Goal: Task Accomplishment & Management: Complete application form

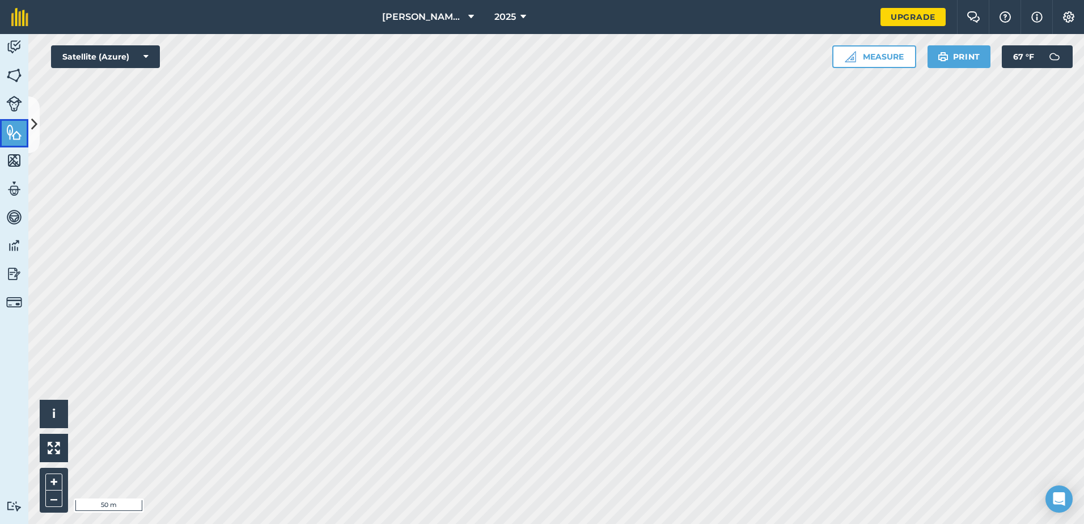
click at [17, 131] on img at bounding box center [14, 132] width 16 height 17
click at [33, 126] on icon at bounding box center [34, 124] width 6 height 20
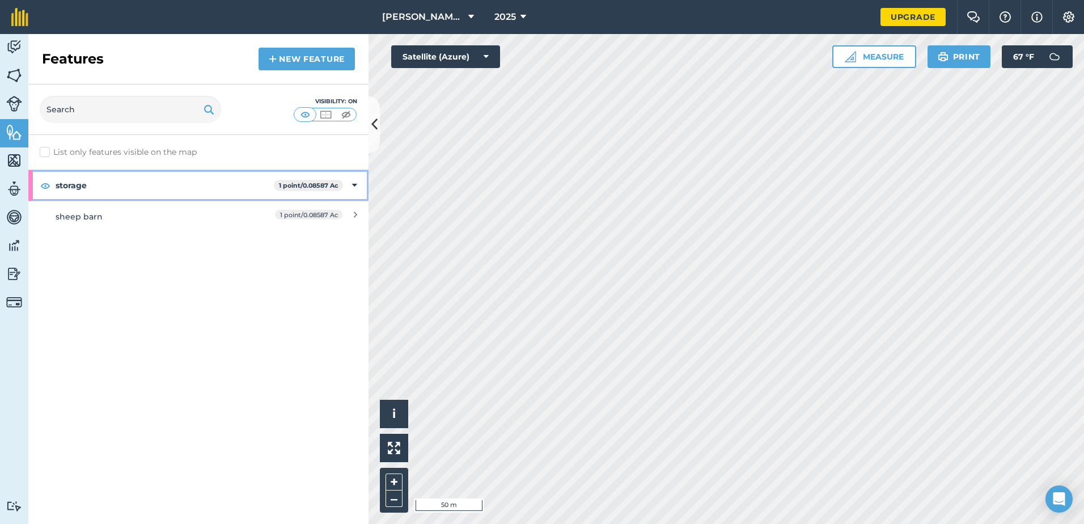
click at [355, 185] on icon at bounding box center [354, 185] width 5 height 12
click at [354, 181] on icon at bounding box center [355, 185] width 3 height 12
click at [336, 183] on strong "1 point / 0.08587 Ac" at bounding box center [309, 185] width 60 height 8
click at [355, 180] on icon at bounding box center [355, 185] width 3 height 12
click at [351, 213] on div "1 point / 0.08587 Ac" at bounding box center [307, 216] width 100 height 12
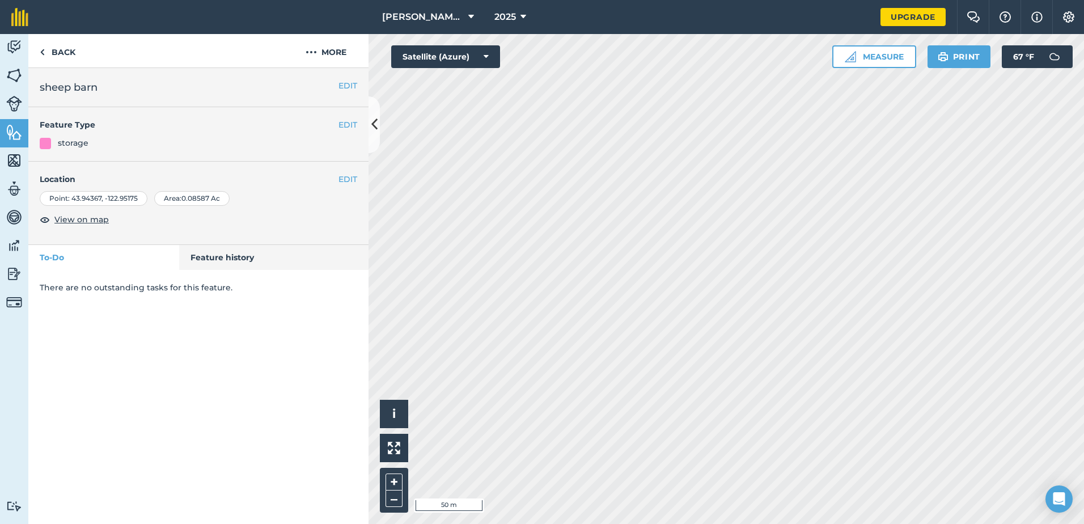
click at [220, 194] on div "Area : 0.08587 Ac" at bounding box center [191, 198] width 75 height 15
click at [359, 177] on div "EDIT Location Point : [GEOGRAPHIC_DATA] Area : 0.08587 Ac View on map" at bounding box center [198, 203] width 340 height 83
click at [350, 177] on button "EDIT" at bounding box center [347, 179] width 19 height 12
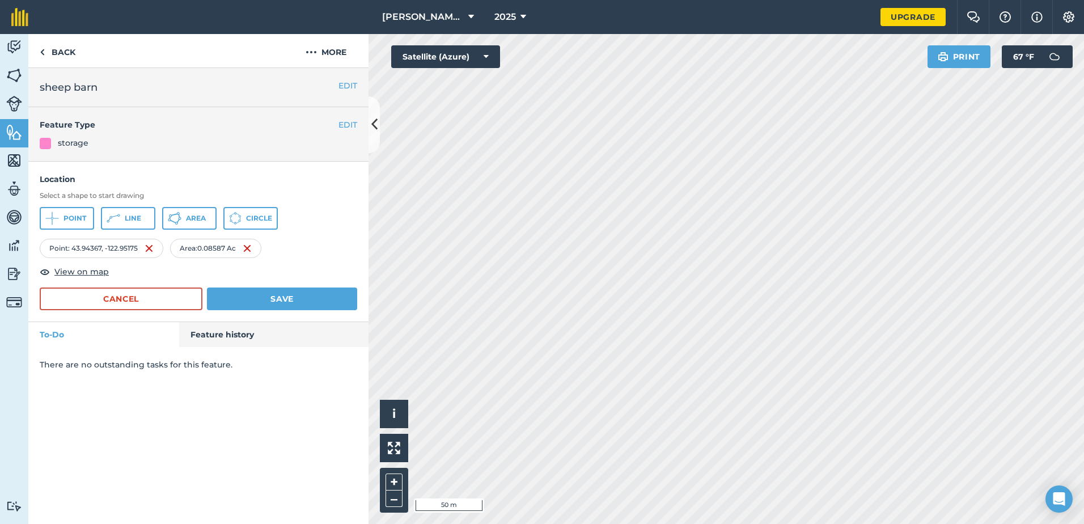
click at [215, 252] on div "Area : 0.08587 Ac" at bounding box center [215, 248] width 91 height 19
click at [234, 246] on div "Area : 0.08587 Ac" at bounding box center [215, 248] width 91 height 19
click at [373, 125] on icon at bounding box center [374, 124] width 6 height 20
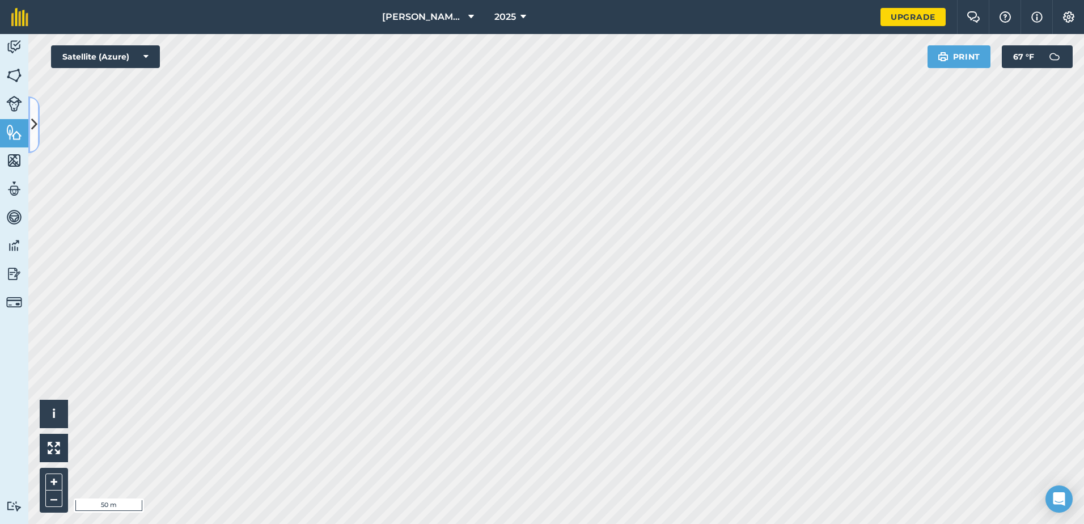
click at [31, 127] on icon at bounding box center [34, 124] width 6 height 20
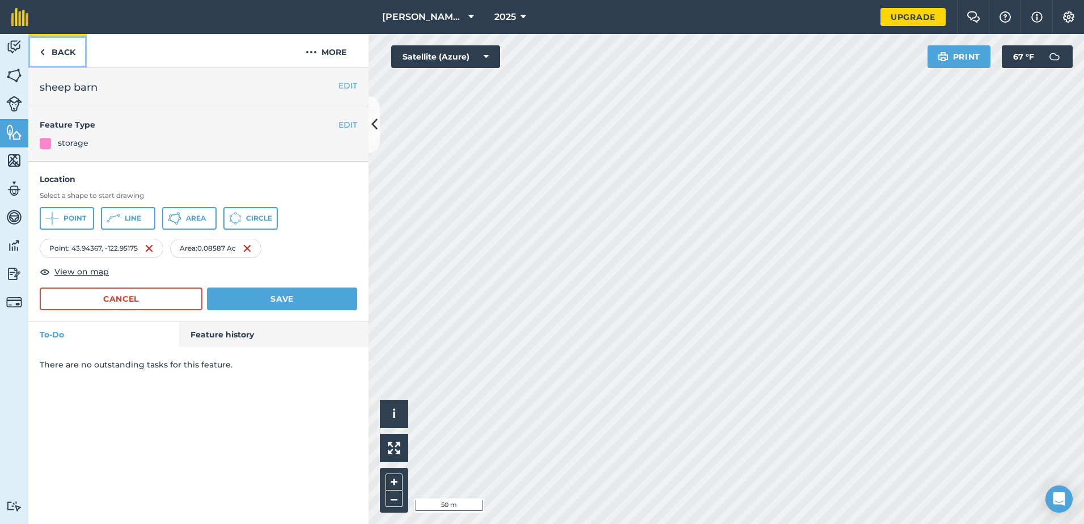
click at [67, 56] on link "Back" at bounding box center [57, 50] width 58 height 33
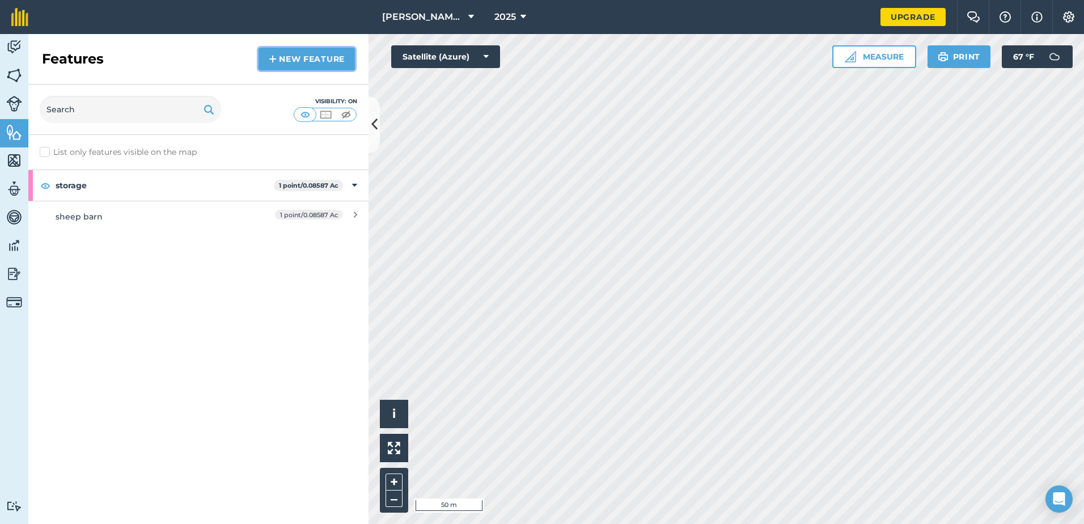
click at [303, 61] on link "New feature" at bounding box center [306, 59] width 96 height 23
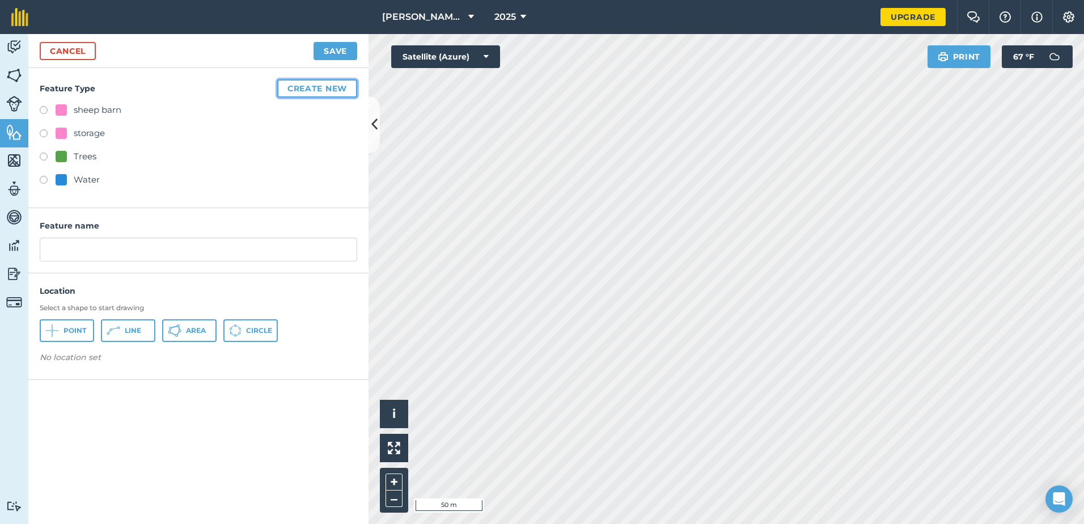
click at [328, 86] on button "Create new" at bounding box center [317, 88] width 80 height 18
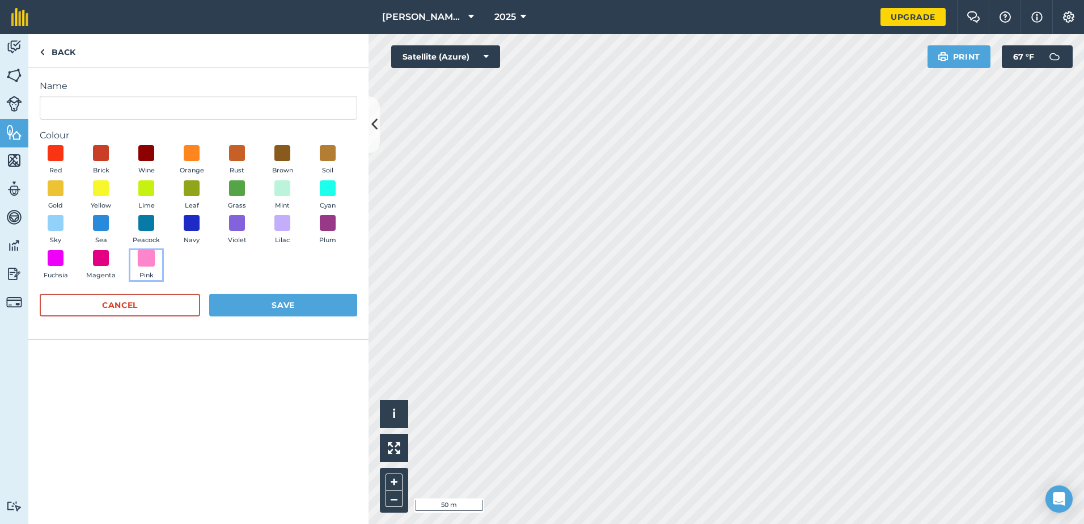
click at [145, 252] on span at bounding box center [147, 258] width 18 height 18
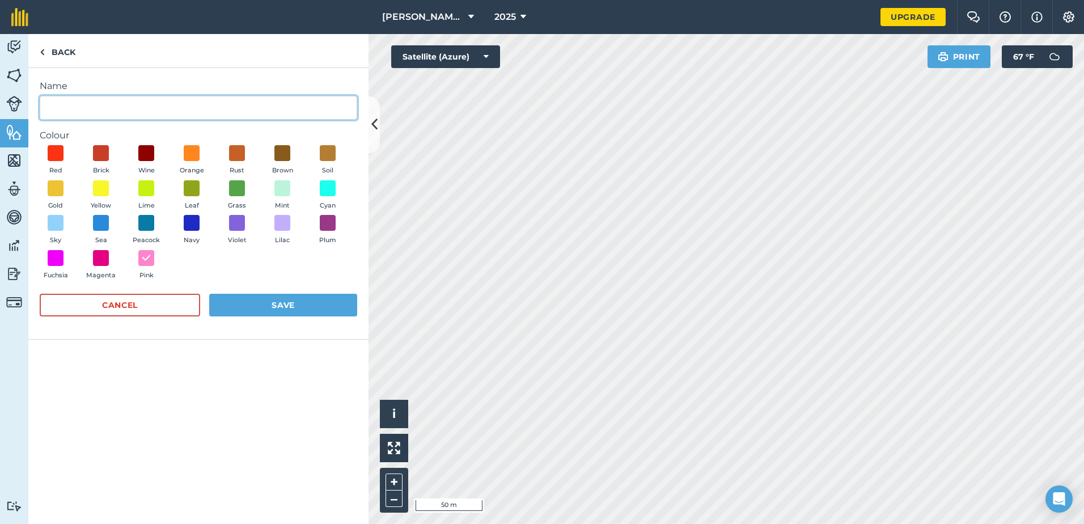
click at [108, 112] on input "Name" at bounding box center [198, 108] width 317 height 24
type input "Dads Big barn"
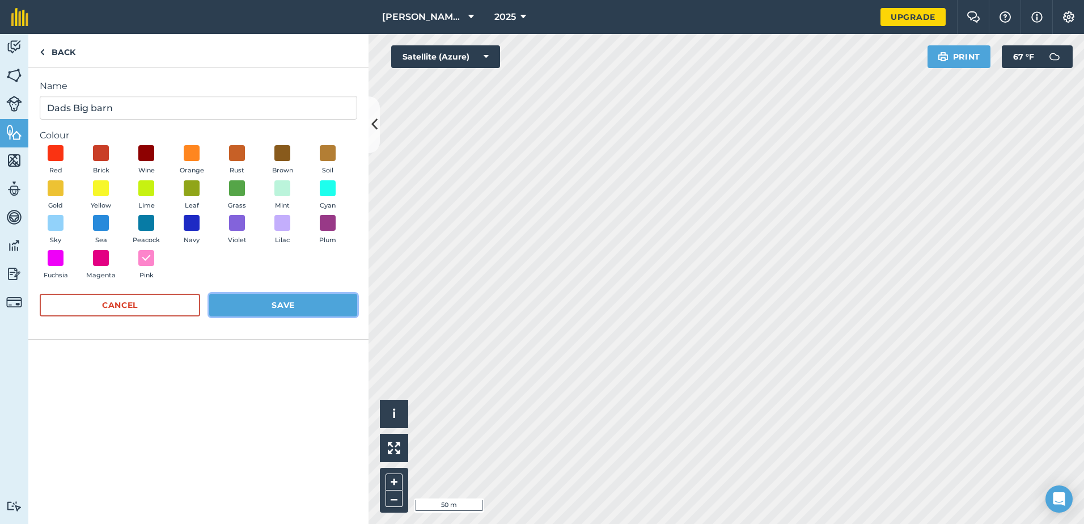
click at [294, 296] on button "Save" at bounding box center [283, 305] width 148 height 23
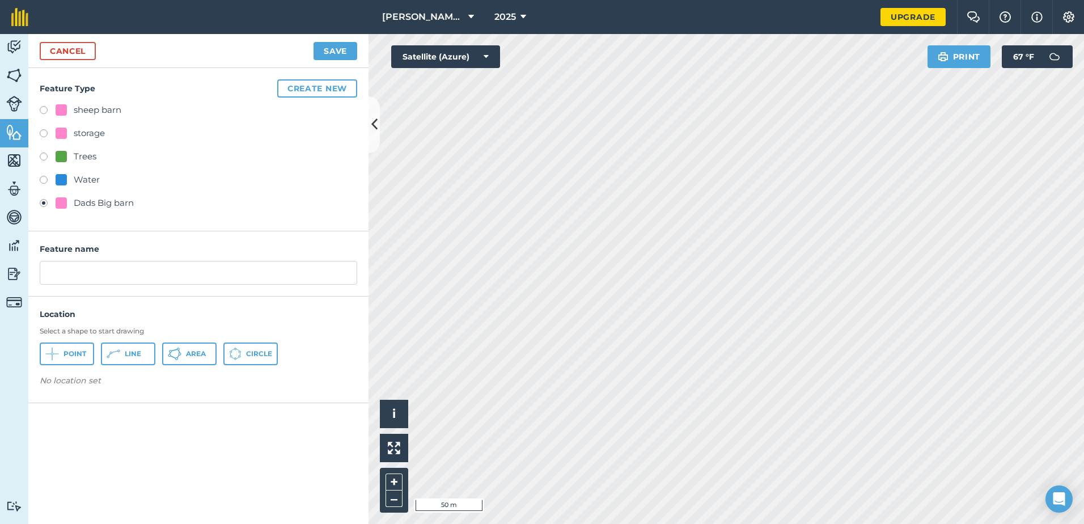
click at [41, 135] on label at bounding box center [48, 134] width 16 height 11
radio input "true"
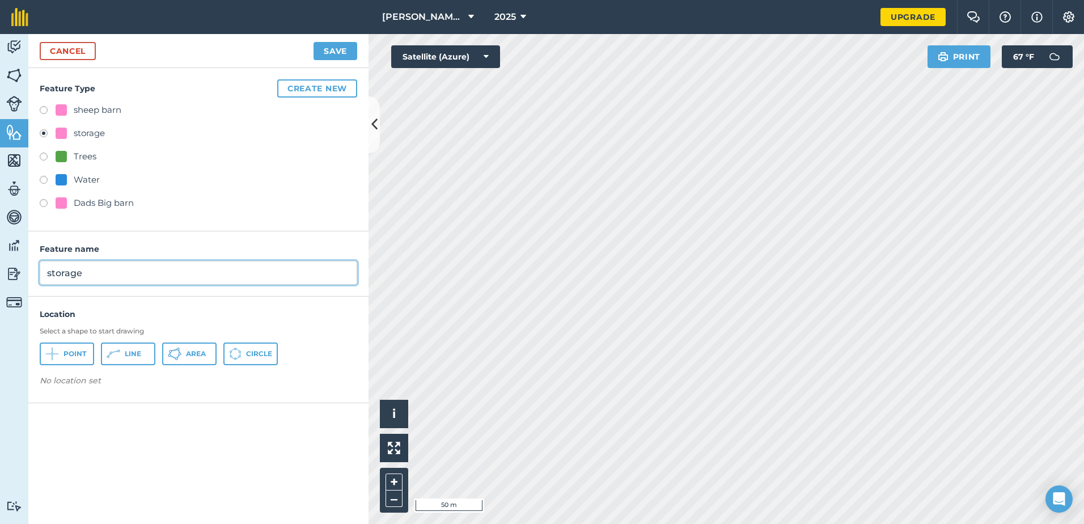
click at [101, 267] on input "storage" at bounding box center [198, 273] width 317 height 24
type input "s"
type input "Dad's Big Barn"
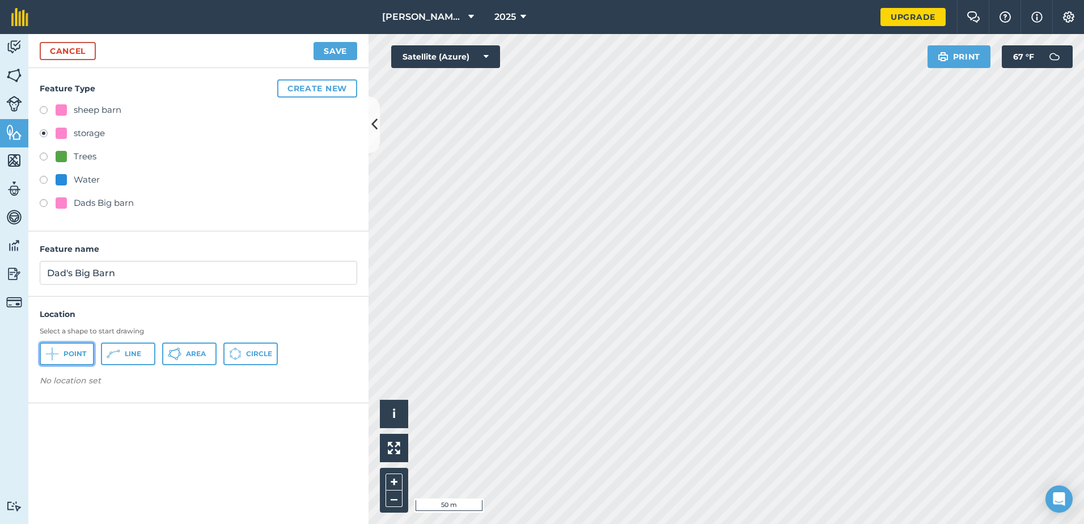
click at [78, 353] on span "Point" at bounding box center [74, 353] width 23 height 9
click at [192, 352] on span "Area" at bounding box center [196, 353] width 20 height 9
click at [42, 134] on label at bounding box center [48, 134] width 16 height 11
click at [344, 48] on button "Save" at bounding box center [335, 51] width 44 height 18
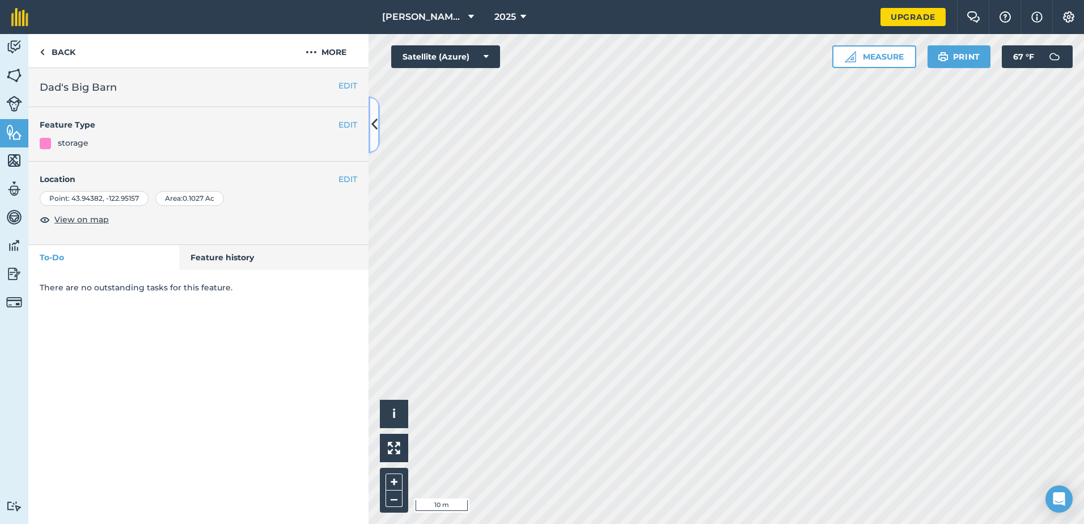
click at [377, 124] on icon at bounding box center [374, 124] width 6 height 20
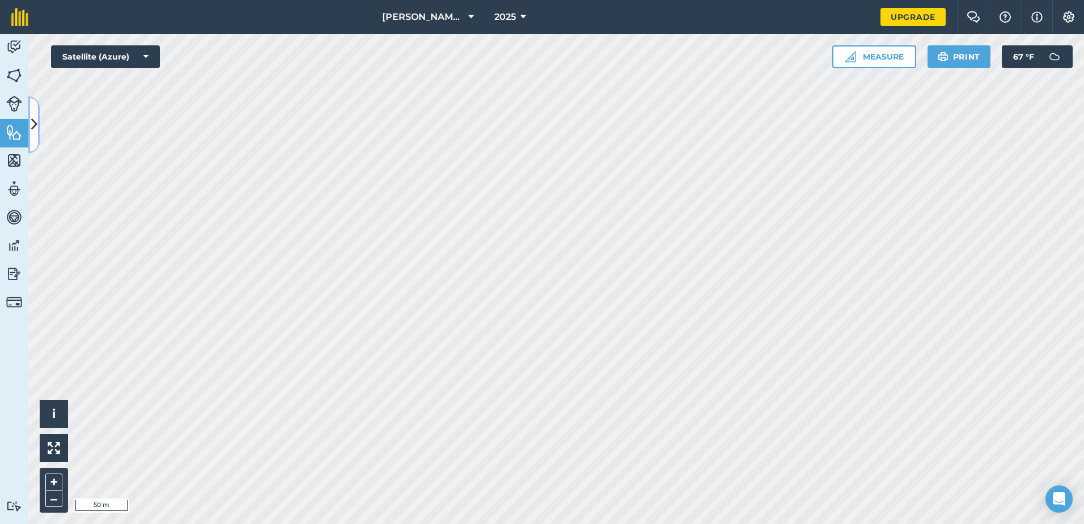
click at [35, 130] on icon at bounding box center [34, 124] width 6 height 20
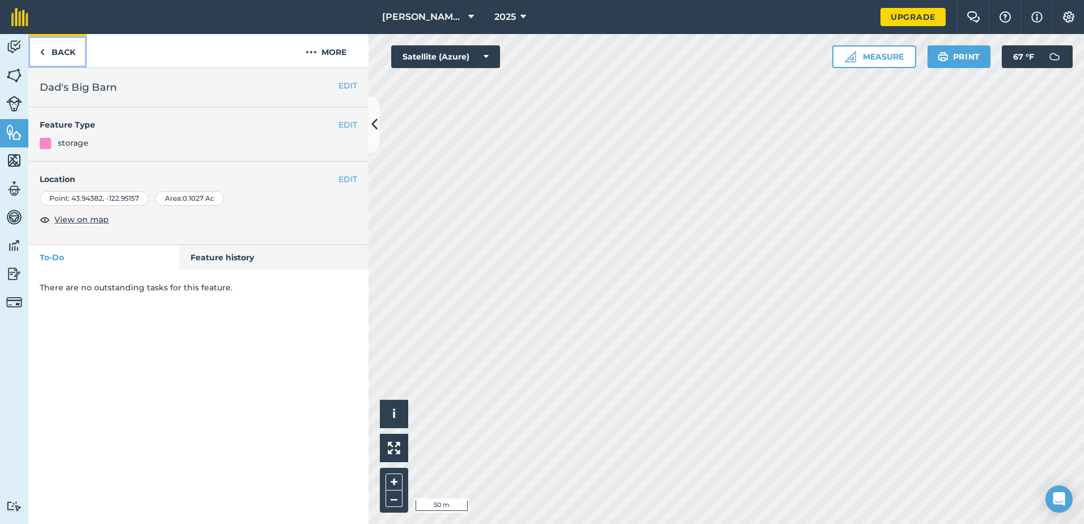
click at [49, 49] on link "Back" at bounding box center [57, 50] width 58 height 33
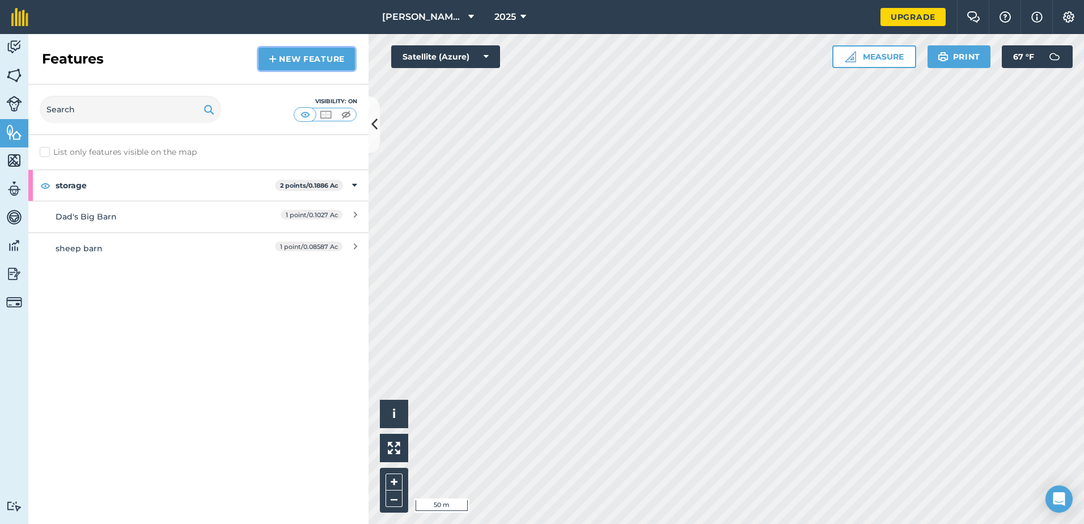
click at [296, 61] on link "New feature" at bounding box center [306, 59] width 96 height 23
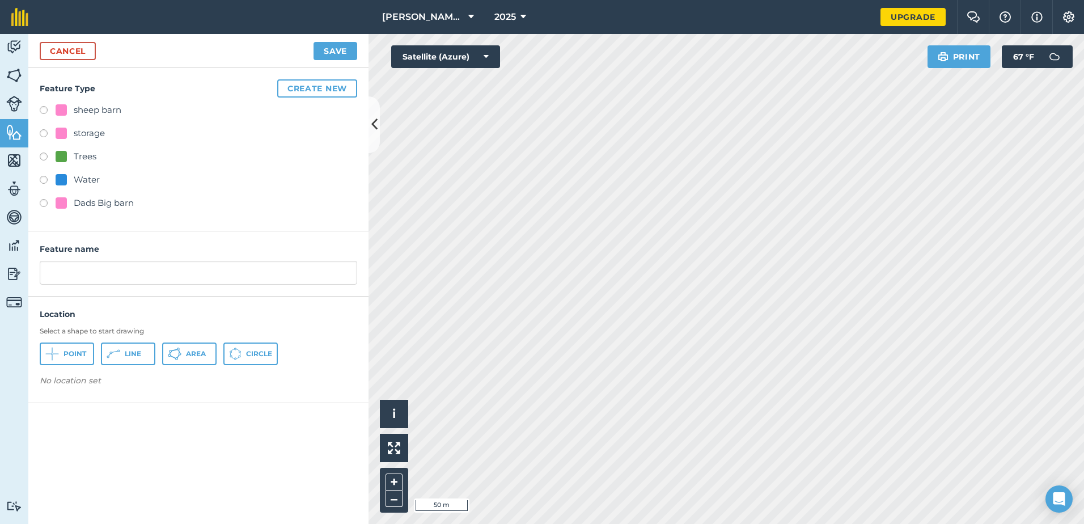
click at [47, 131] on label at bounding box center [48, 134] width 16 height 11
radio input "true"
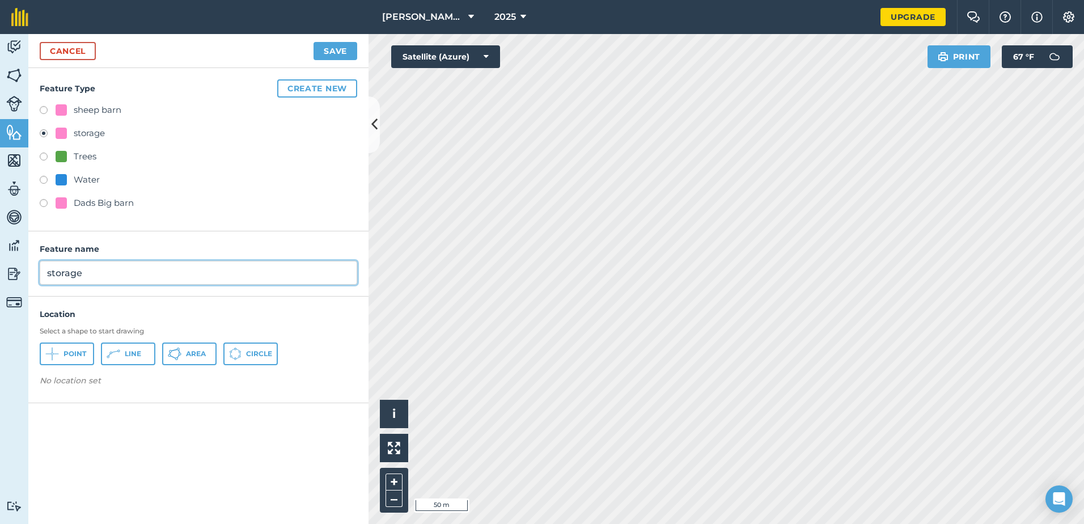
click at [99, 275] on input "storage" at bounding box center [198, 273] width 317 height 24
type input "s"
type input "Red Barn"
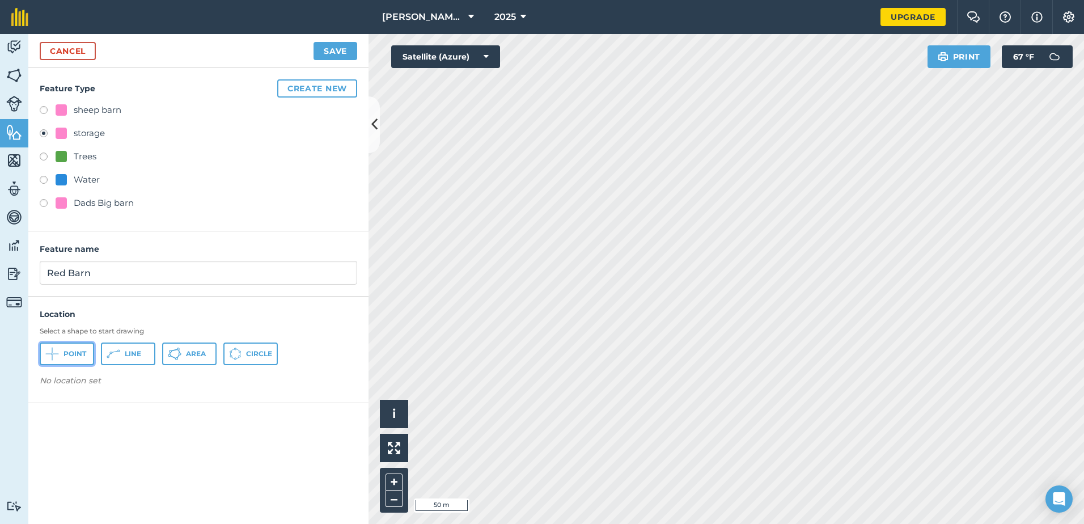
click at [80, 357] on span "Point" at bounding box center [74, 353] width 23 height 9
click at [189, 350] on span "Area" at bounding box center [196, 353] width 20 height 9
click at [337, 51] on button "Save" at bounding box center [335, 51] width 44 height 18
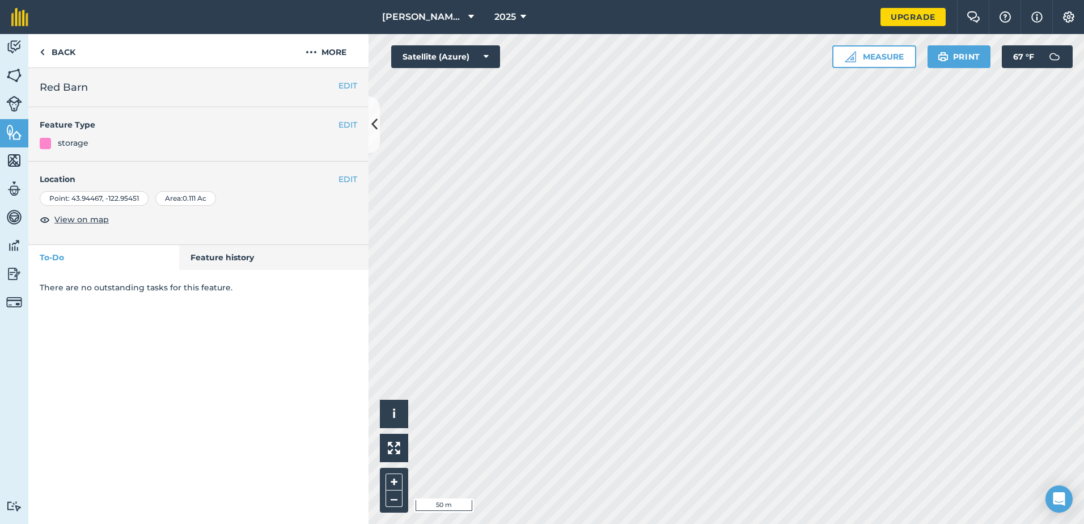
click at [357, 249] on div "Activity Fields Livestock Features Maps Team Vehicles Data Reporting Billing Tu…" at bounding box center [542, 279] width 1084 height 490
click at [52, 51] on link "Back" at bounding box center [57, 50] width 58 height 33
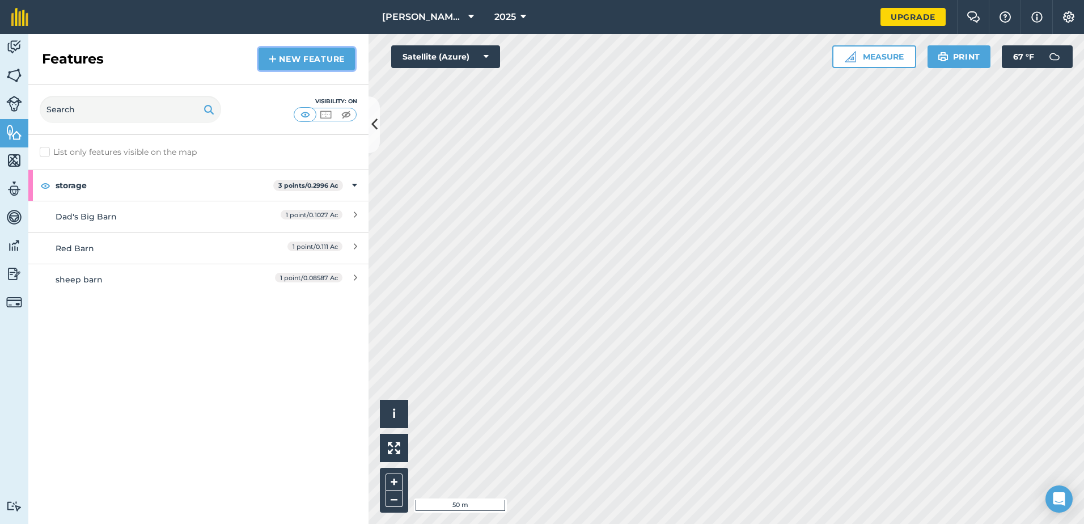
click at [320, 65] on link "New feature" at bounding box center [306, 59] width 96 height 23
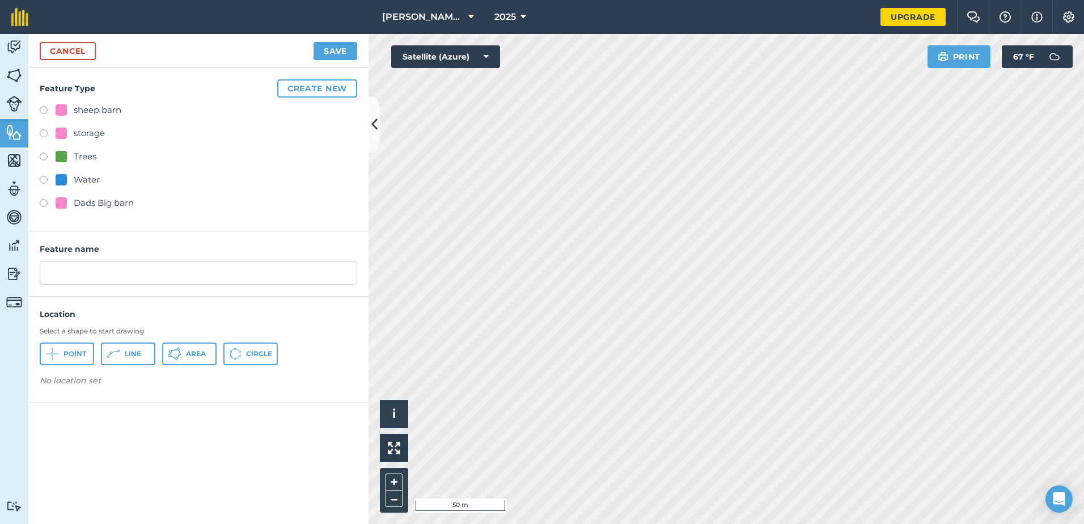
click at [49, 131] on label at bounding box center [48, 134] width 16 height 11
radio input "true"
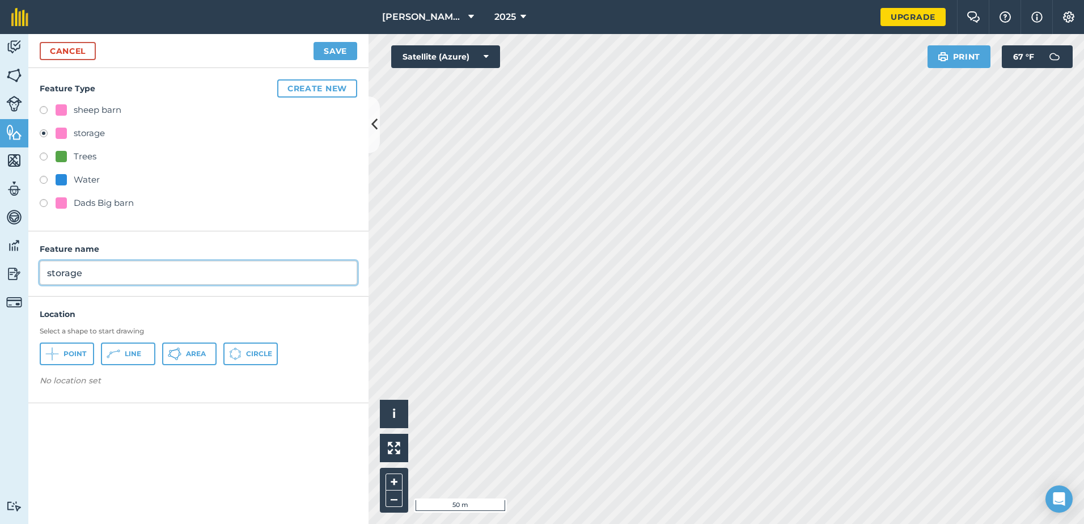
click at [124, 264] on input "storage" at bounding box center [198, 273] width 317 height 24
type input "s"
type input "Wedding Barn"
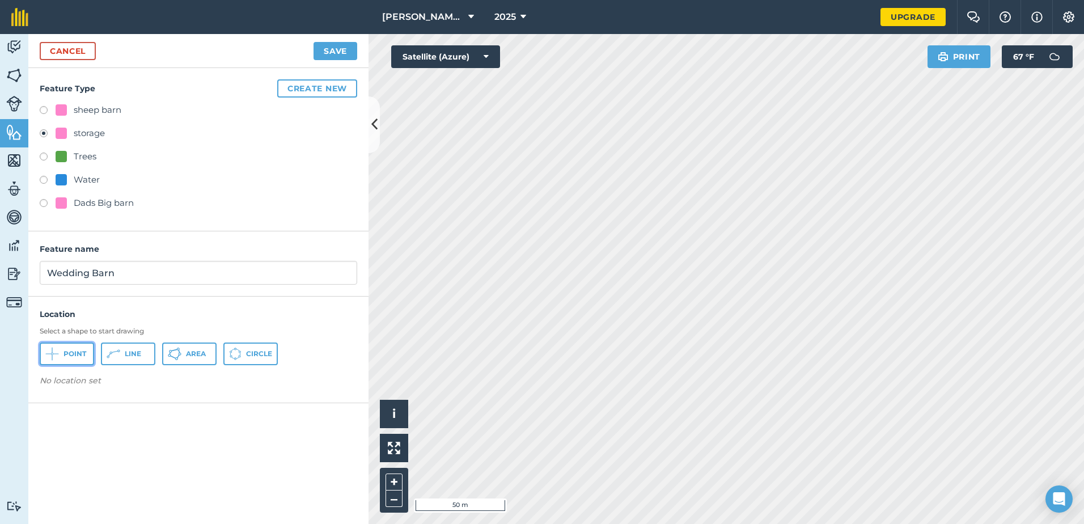
click at [63, 352] on span "Point" at bounding box center [74, 353] width 23 height 9
click at [188, 353] on span "Area" at bounding box center [196, 353] width 20 height 9
click at [332, 47] on button "Save" at bounding box center [335, 51] width 44 height 18
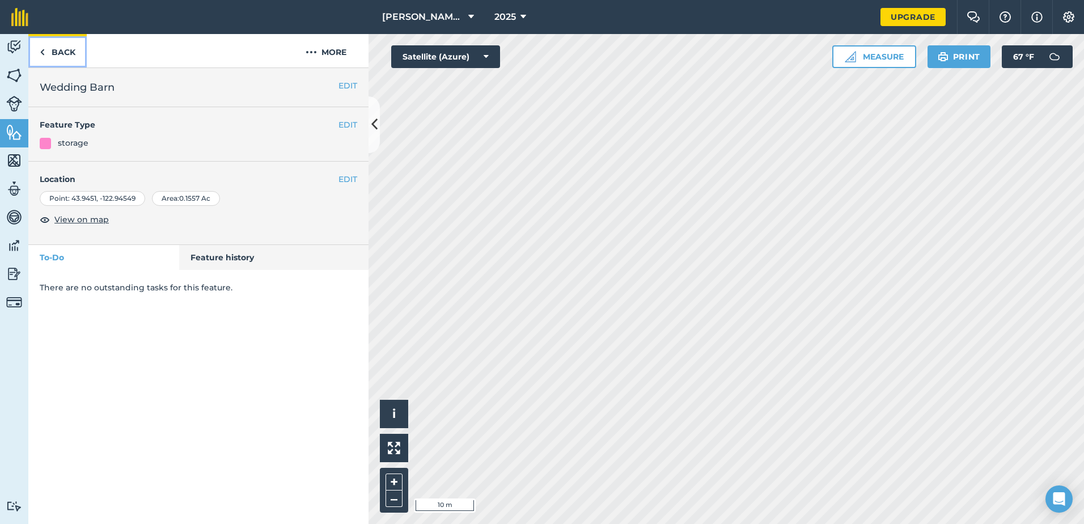
click at [70, 48] on link "Back" at bounding box center [57, 50] width 58 height 33
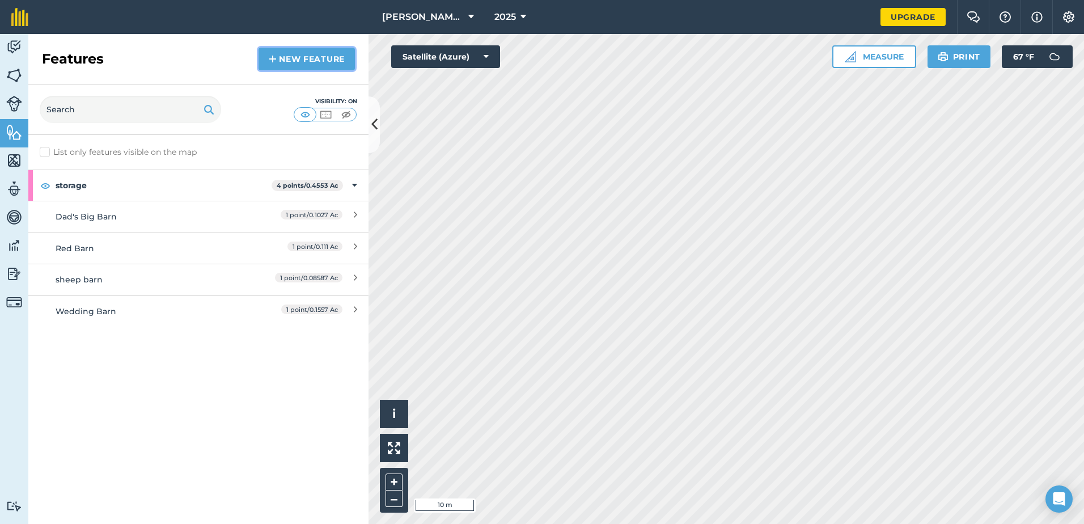
click at [289, 60] on link "New feature" at bounding box center [306, 59] width 96 height 23
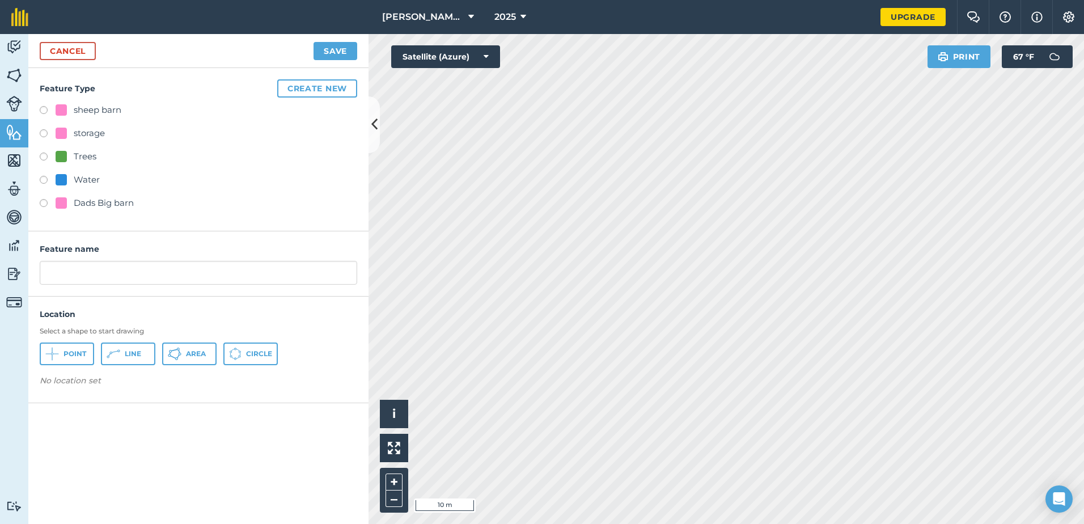
click at [48, 131] on label at bounding box center [48, 134] width 16 height 11
radio input "true"
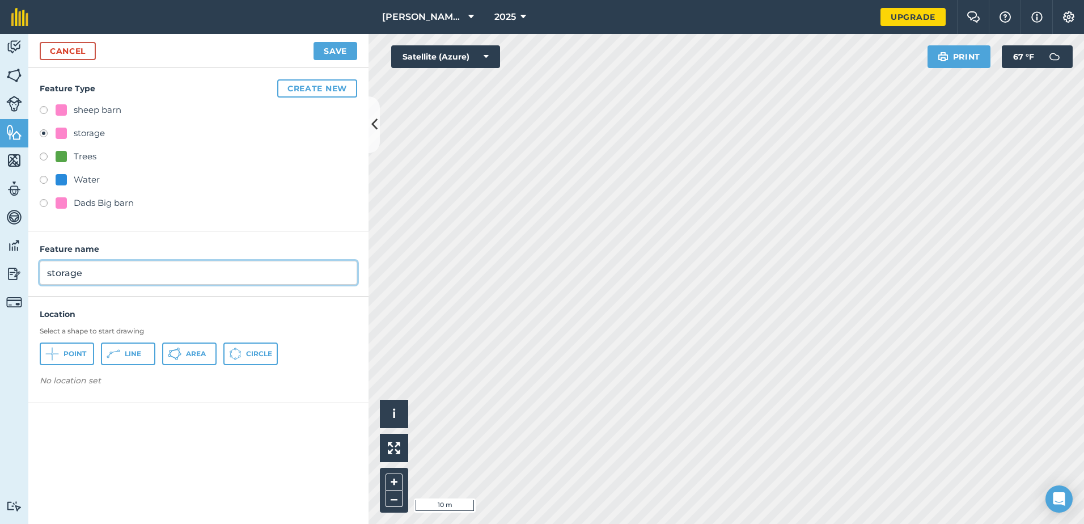
click at [95, 273] on input "storage" at bounding box center [198, 273] width 317 height 24
type input "s"
type input "Chicken Barn"
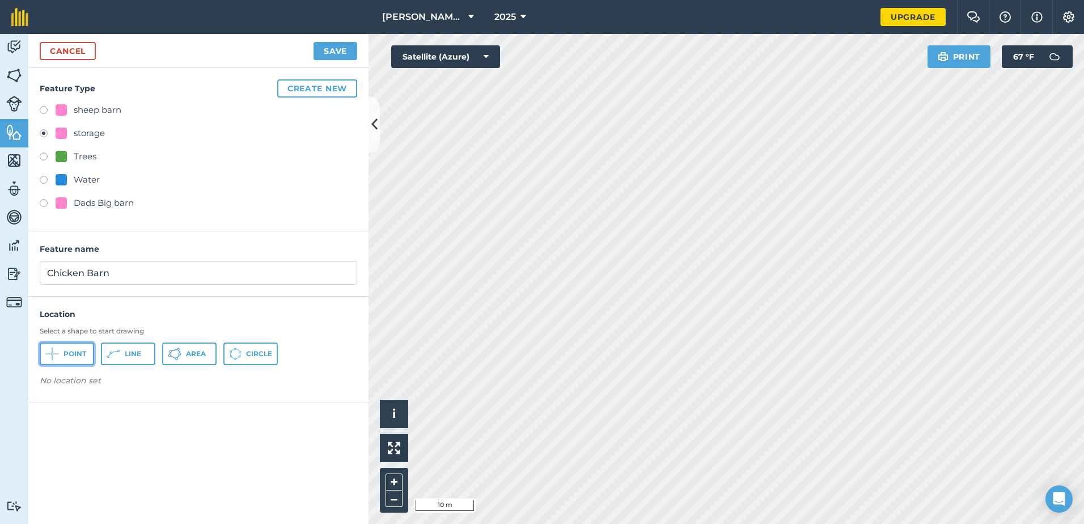
click at [83, 354] on span "Point" at bounding box center [74, 353] width 23 height 9
click at [181, 353] on button "Area" at bounding box center [189, 353] width 54 height 23
click at [342, 55] on button "Save" at bounding box center [335, 51] width 44 height 18
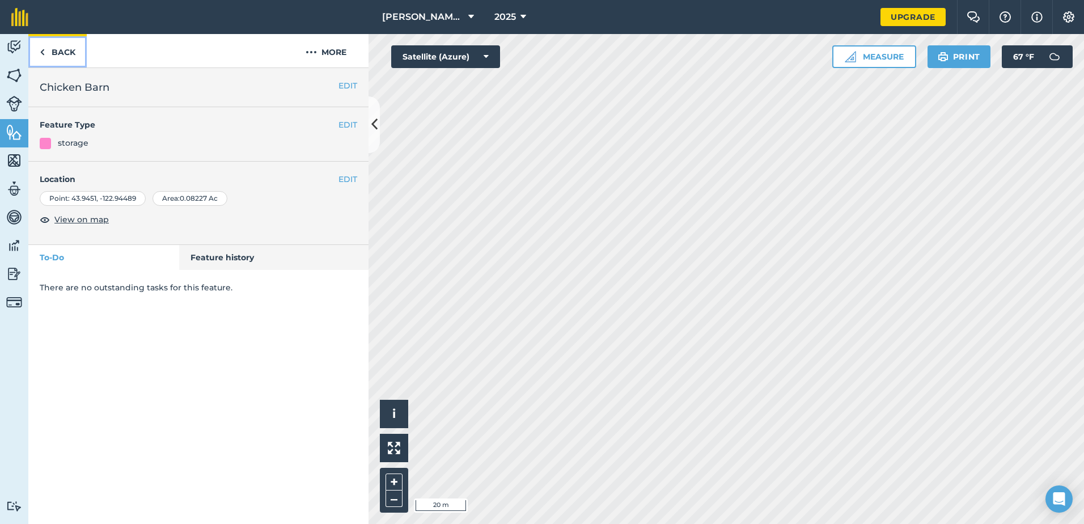
click at [58, 50] on link "Back" at bounding box center [57, 50] width 58 height 33
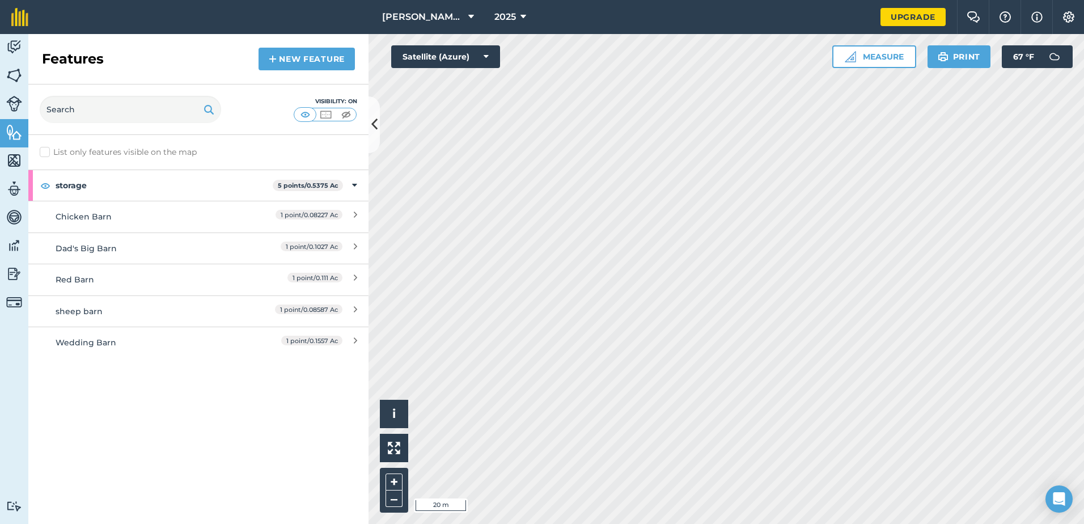
click at [292, 70] on div "Features New feature" at bounding box center [198, 59] width 340 height 50
click at [304, 61] on link "New feature" at bounding box center [306, 59] width 96 height 23
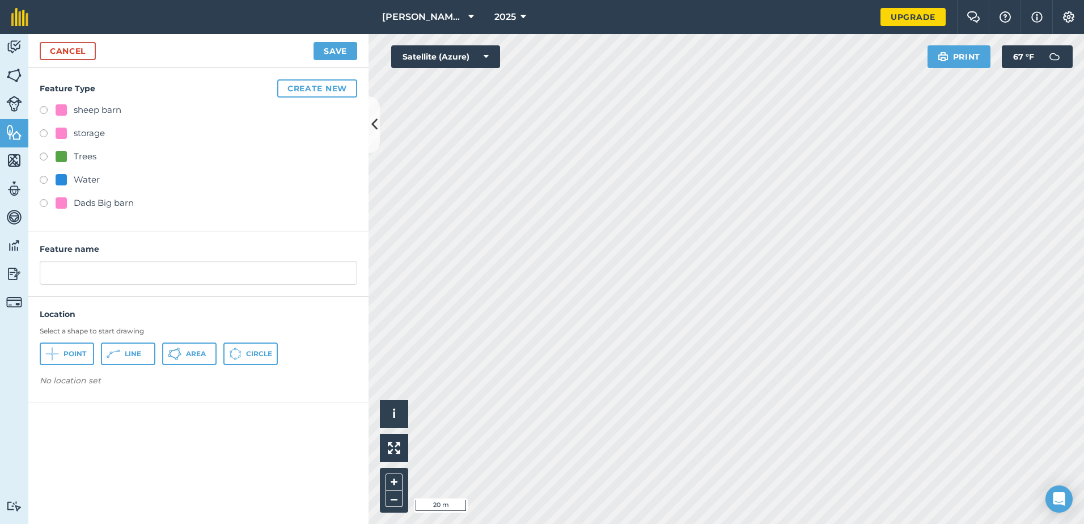
click at [46, 134] on label at bounding box center [48, 134] width 16 height 11
radio input "true"
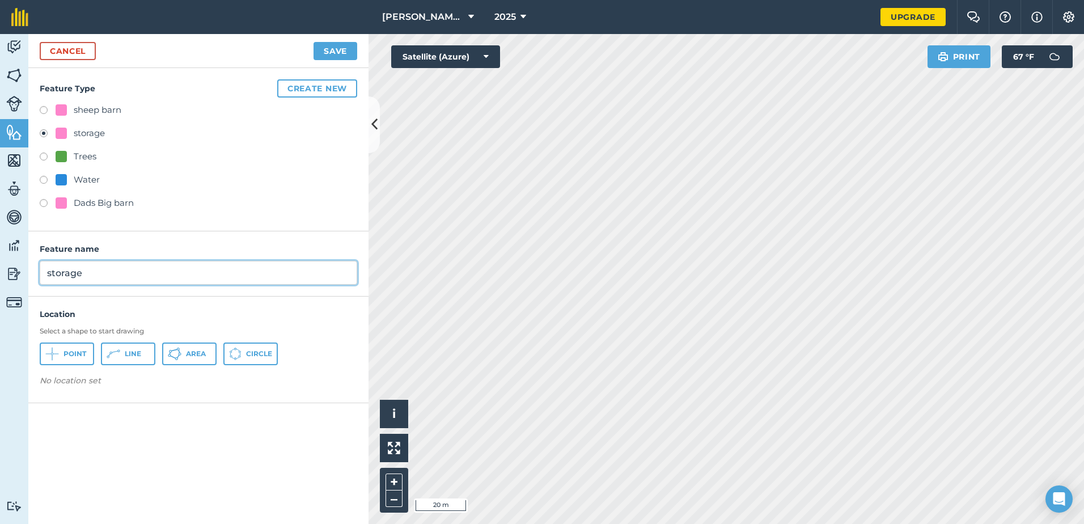
click at [104, 267] on input "storage" at bounding box center [198, 273] width 317 height 24
type input "s"
type input "[GEOGRAPHIC_DATA]"
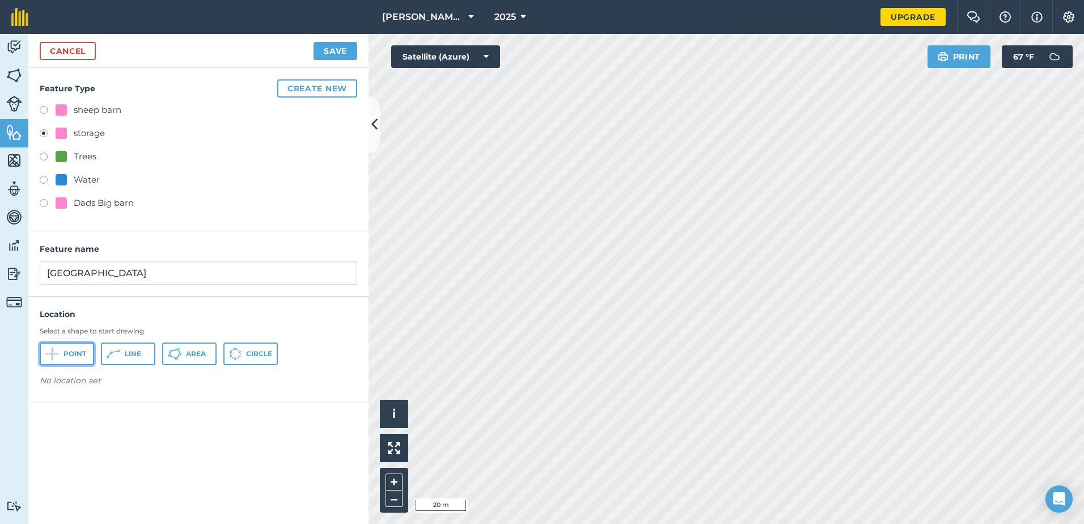
click at [80, 354] on span "Point" at bounding box center [74, 353] width 23 height 9
click at [192, 353] on span "Area" at bounding box center [196, 353] width 20 height 9
click at [345, 50] on button "Save" at bounding box center [335, 51] width 44 height 18
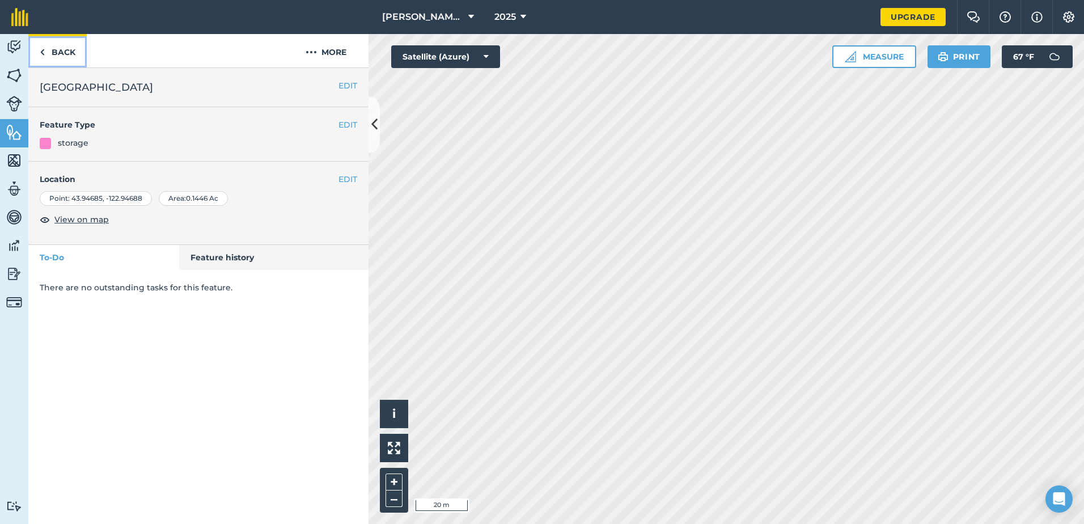
click at [62, 53] on link "Back" at bounding box center [57, 50] width 58 height 33
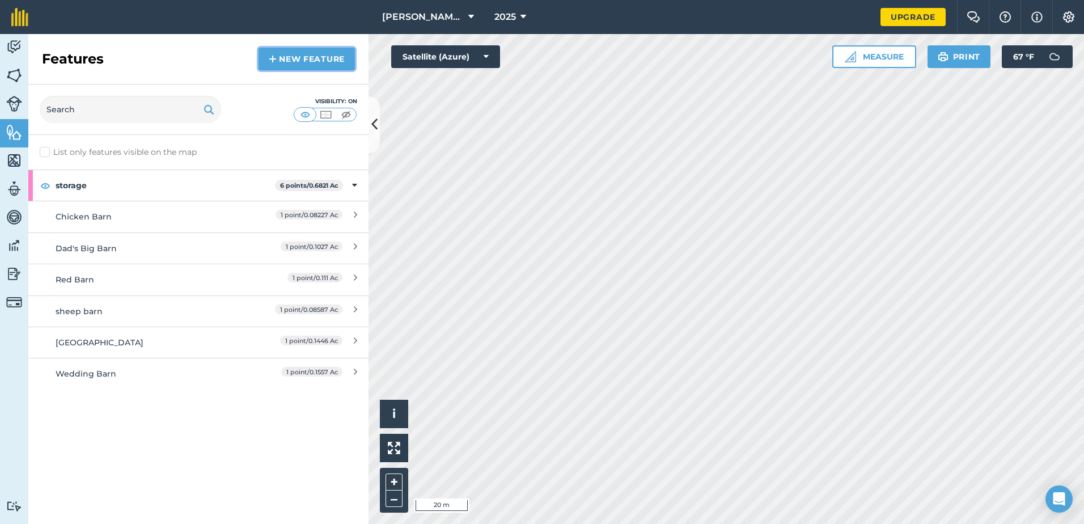
click at [302, 61] on link "New feature" at bounding box center [306, 59] width 96 height 23
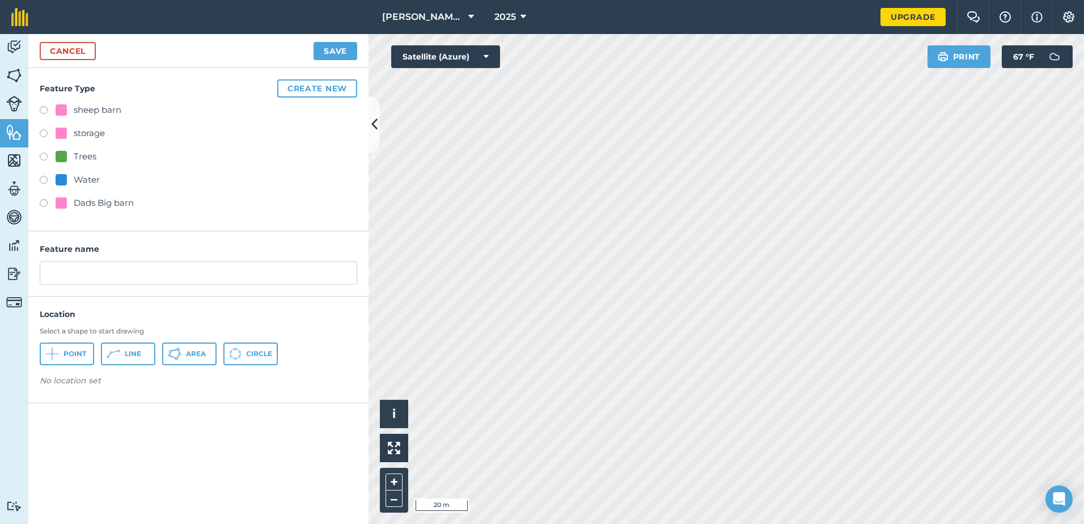
click at [44, 132] on label at bounding box center [48, 134] width 16 height 11
radio input "true"
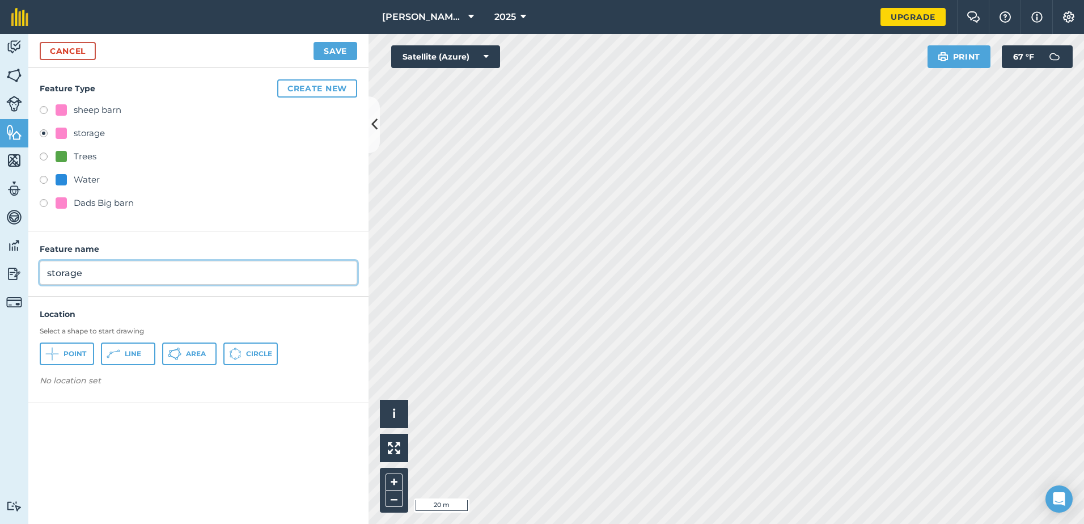
click at [91, 271] on input "storage" at bounding box center [198, 273] width 317 height 24
type input "s"
type input "Grandpa's [GEOGRAPHIC_DATA]"
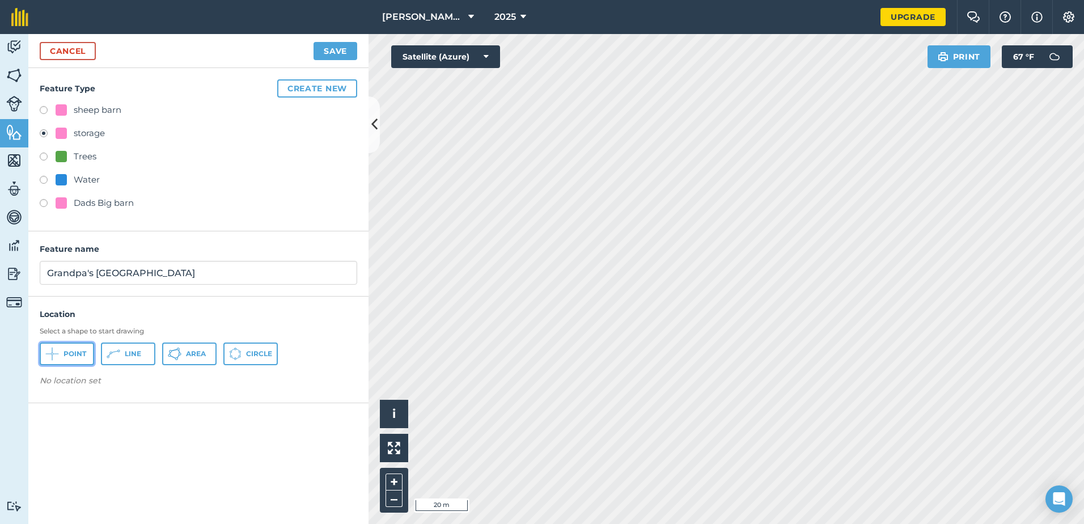
click at [78, 349] on span "Point" at bounding box center [74, 353] width 23 height 9
click at [185, 355] on button "Area" at bounding box center [189, 353] width 54 height 23
click at [329, 50] on button "Save" at bounding box center [335, 51] width 44 height 18
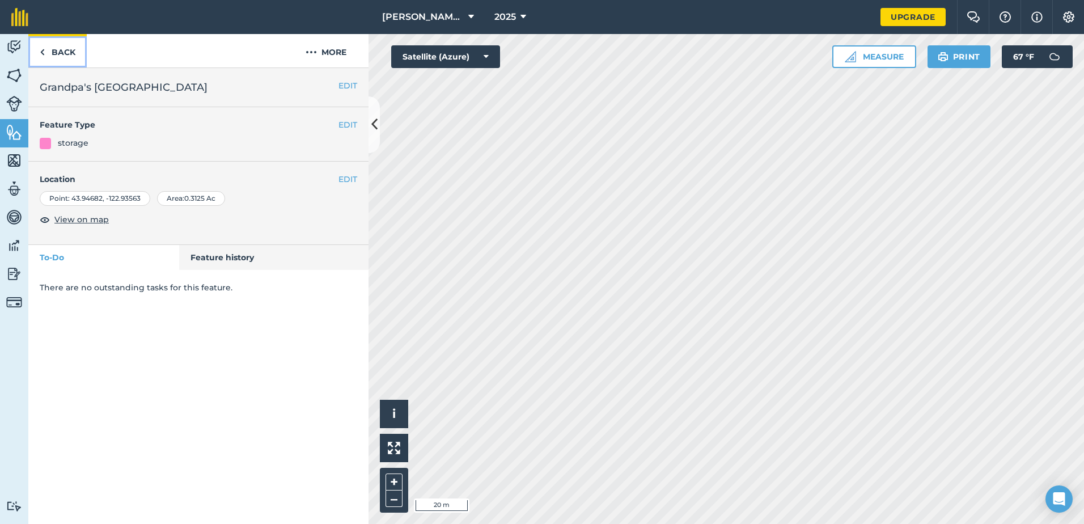
click at [67, 45] on link "Back" at bounding box center [57, 50] width 58 height 33
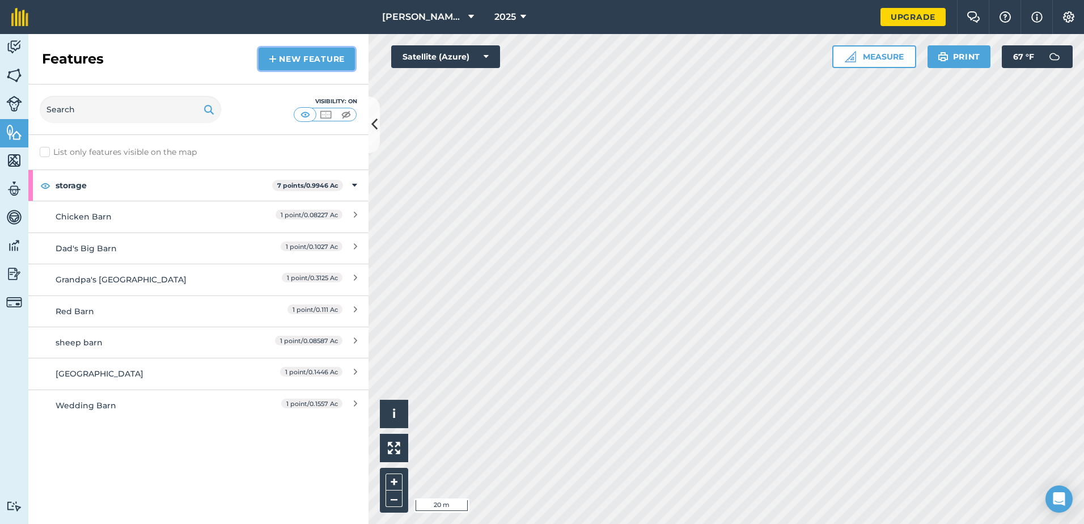
click at [300, 63] on link "New feature" at bounding box center [306, 59] width 96 height 23
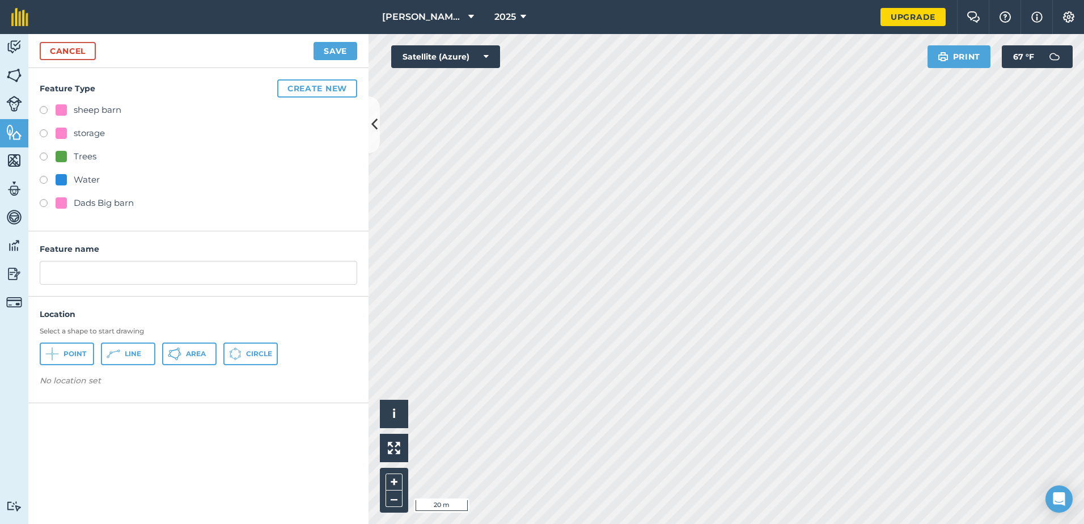
click at [43, 135] on label at bounding box center [48, 134] width 16 height 11
radio input "true"
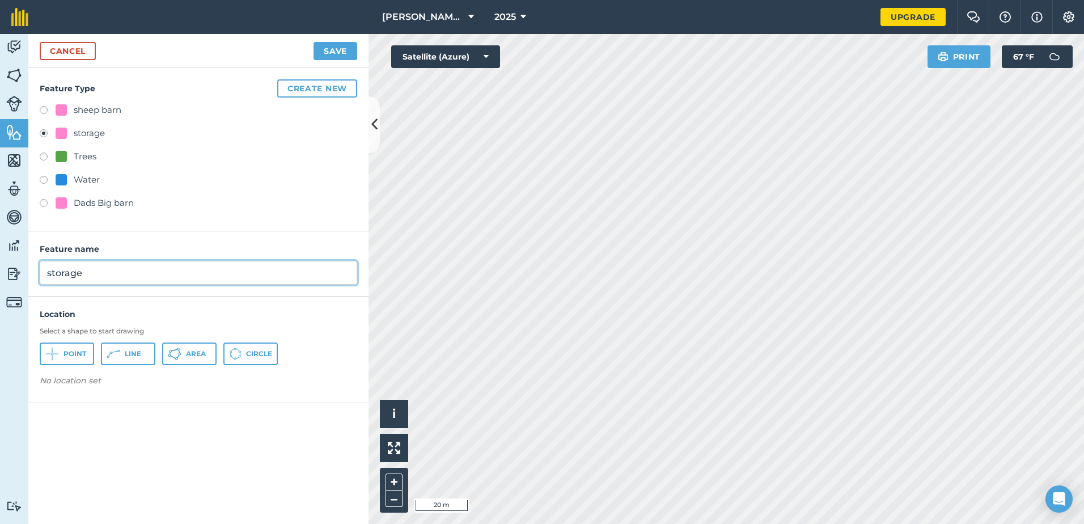
click at [91, 264] on input "storage" at bounding box center [198, 273] width 317 height 24
type input "s"
type input "Grandpa's [GEOGRAPHIC_DATA]"
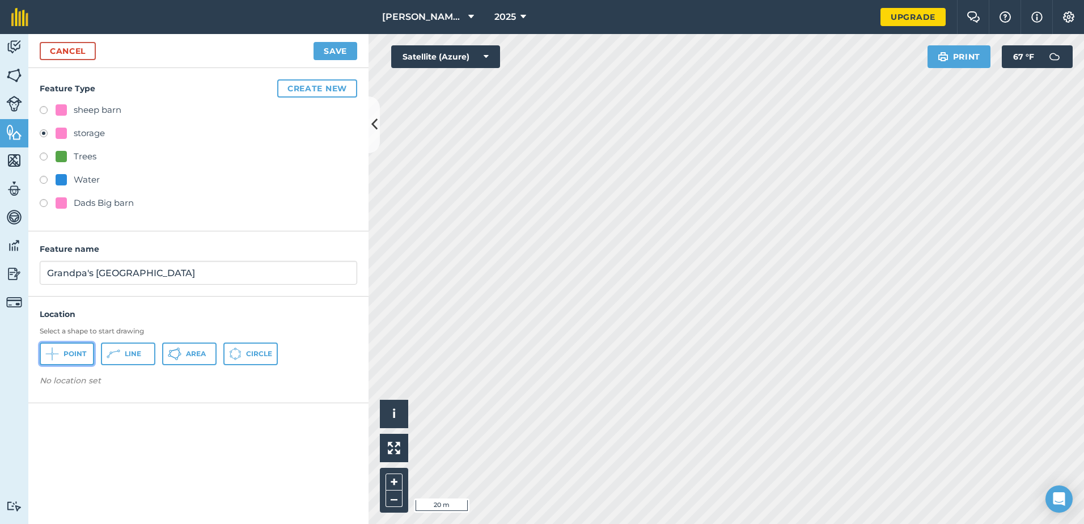
click at [82, 355] on span "Point" at bounding box center [74, 353] width 23 height 9
click at [193, 353] on span "Area" at bounding box center [196, 353] width 20 height 9
click at [347, 50] on button "Save" at bounding box center [335, 51] width 44 height 18
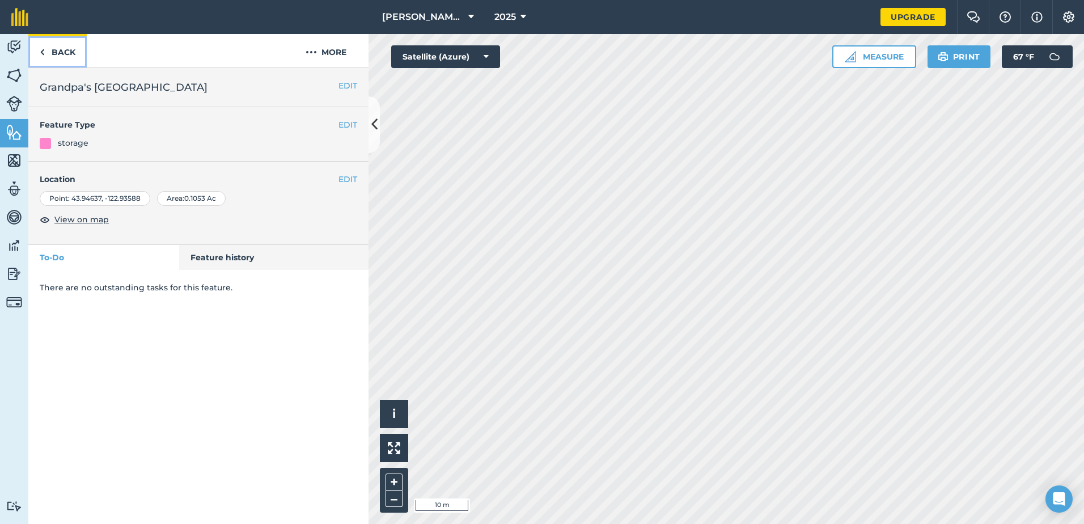
click at [52, 52] on link "Back" at bounding box center [57, 50] width 58 height 33
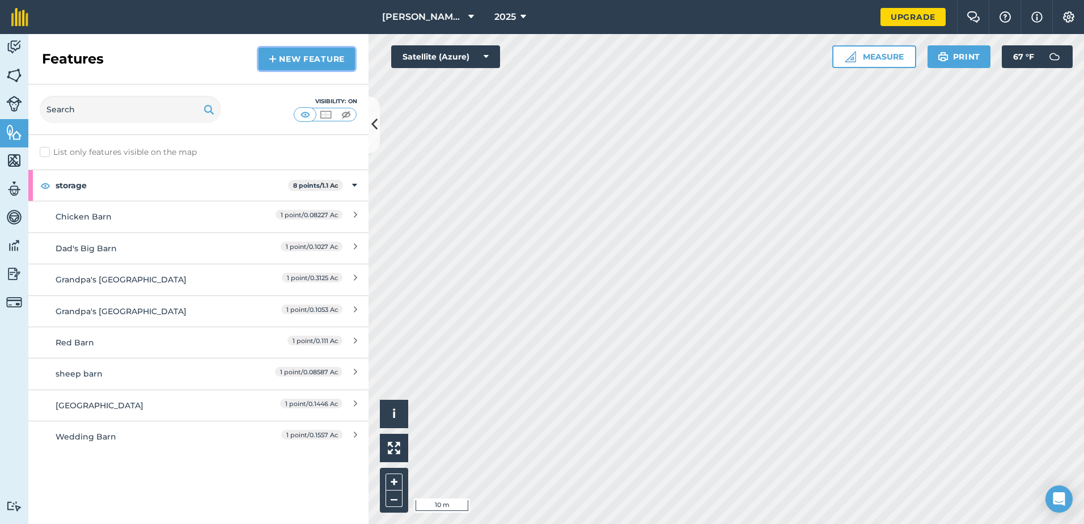
click at [303, 58] on link "New feature" at bounding box center [306, 59] width 96 height 23
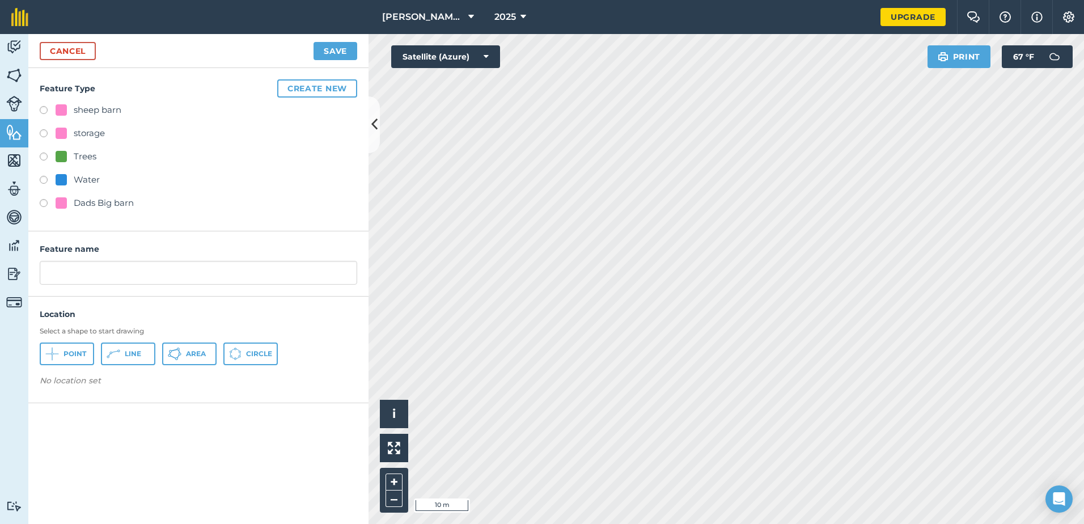
click at [45, 133] on label at bounding box center [48, 134] width 16 height 11
radio input "true"
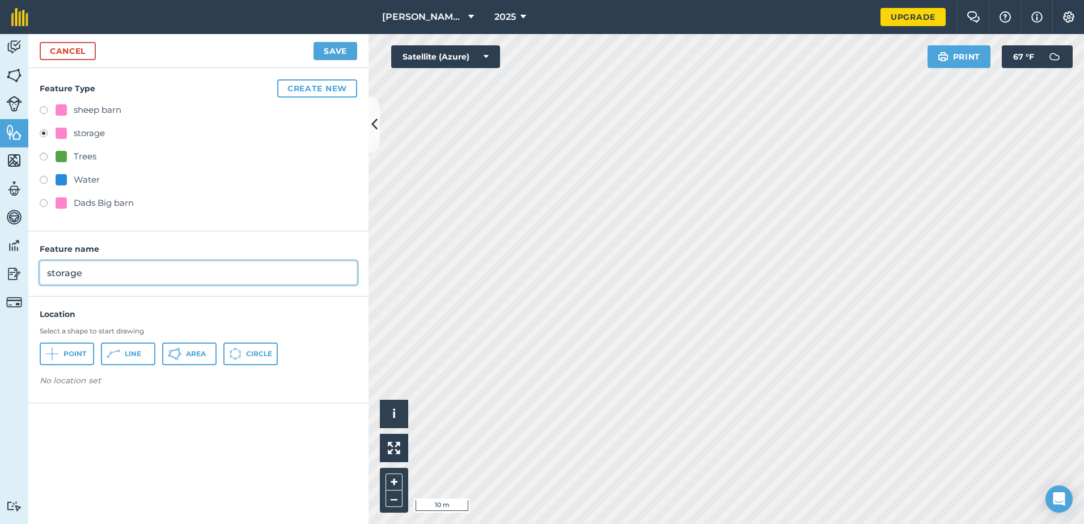
click at [115, 272] on input "storage" at bounding box center [198, 273] width 317 height 24
type input "s"
type input "[PERSON_NAME]'s Barn"
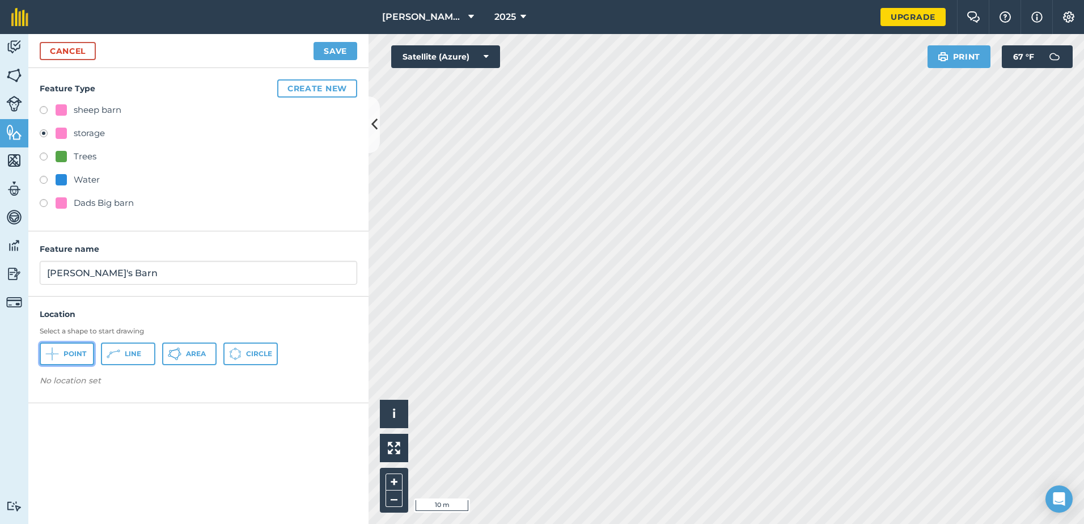
click at [82, 349] on span "Point" at bounding box center [74, 353] width 23 height 9
click at [200, 349] on span "Area" at bounding box center [196, 353] width 20 height 9
click at [345, 52] on button "Save" at bounding box center [335, 51] width 44 height 18
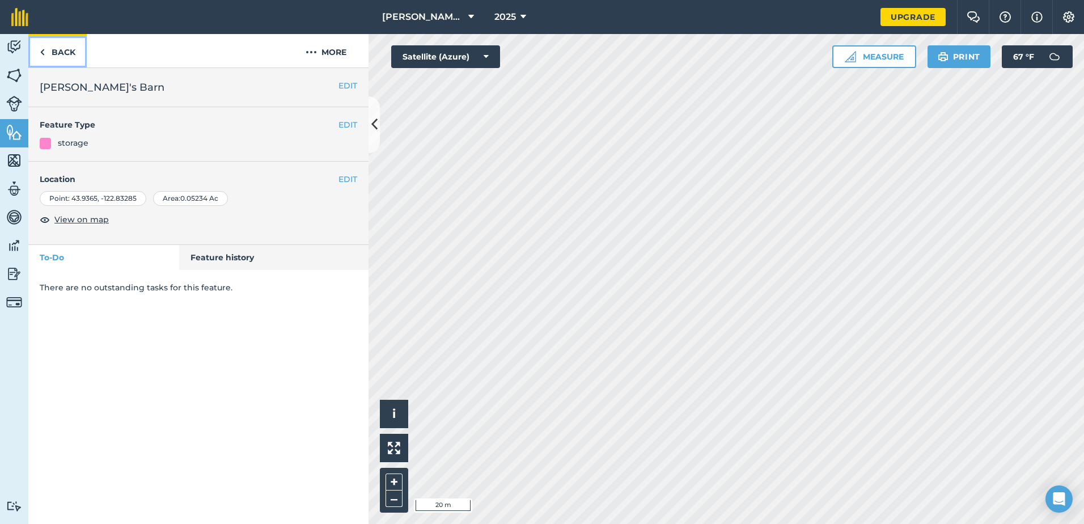
click at [66, 57] on link "Back" at bounding box center [57, 50] width 58 height 33
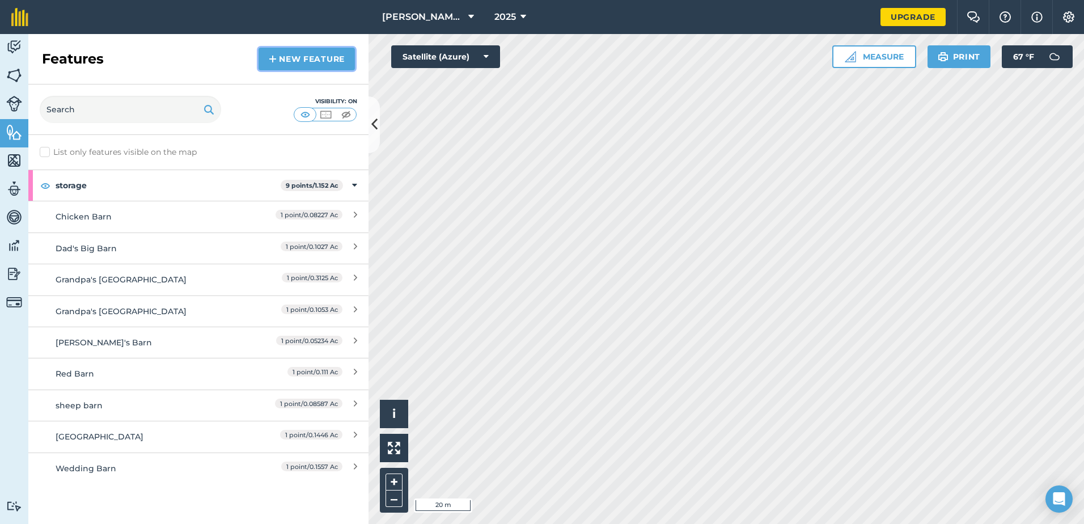
click at [293, 60] on link "New feature" at bounding box center [306, 59] width 96 height 23
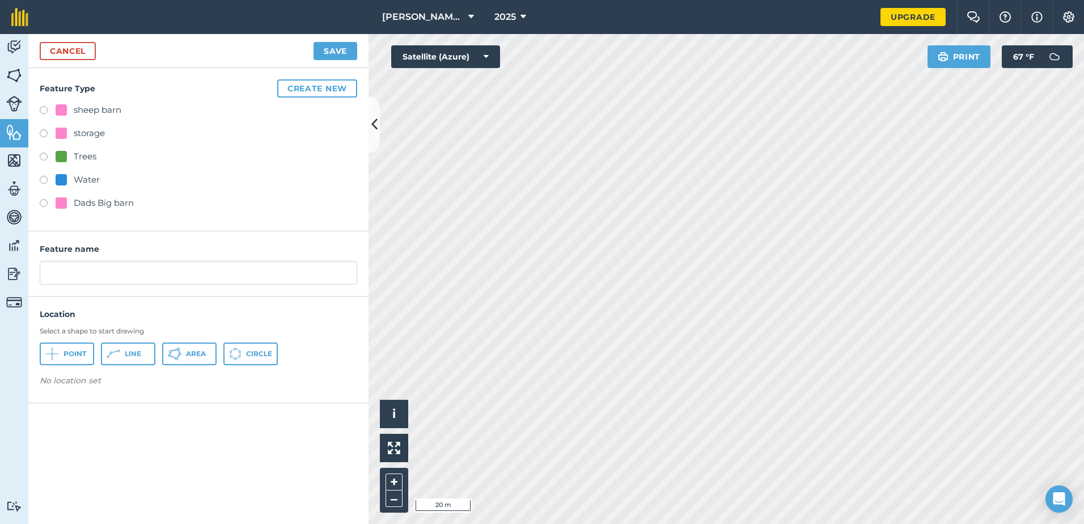
click at [44, 131] on label at bounding box center [48, 134] width 16 height 11
radio input "true"
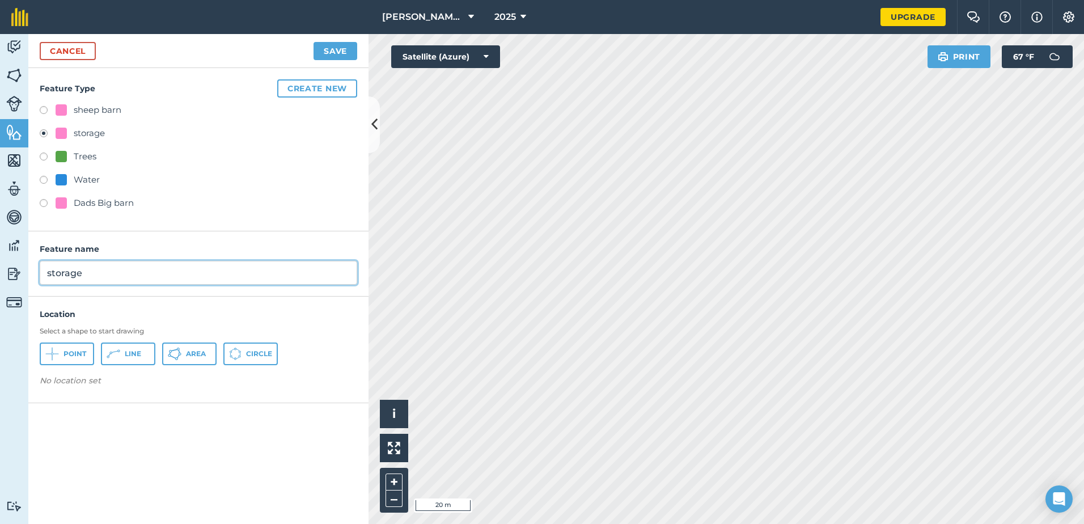
click at [95, 276] on input "storage" at bounding box center [198, 273] width 317 height 24
type input "s"
type input "grandma's barn"
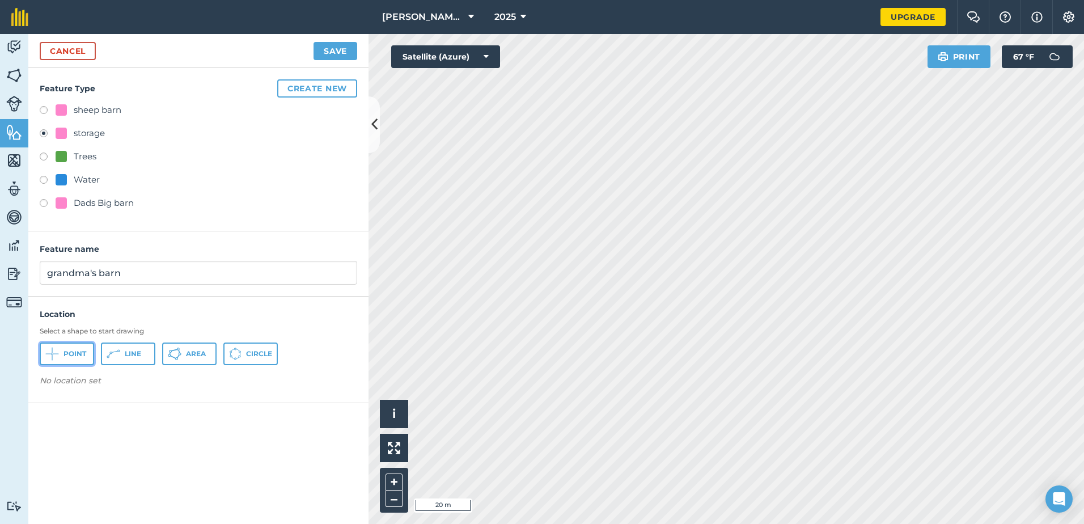
click at [84, 350] on span "Point" at bounding box center [74, 353] width 23 height 9
click at [201, 359] on button "Area" at bounding box center [189, 353] width 54 height 23
click at [341, 48] on button "Save" at bounding box center [335, 51] width 44 height 18
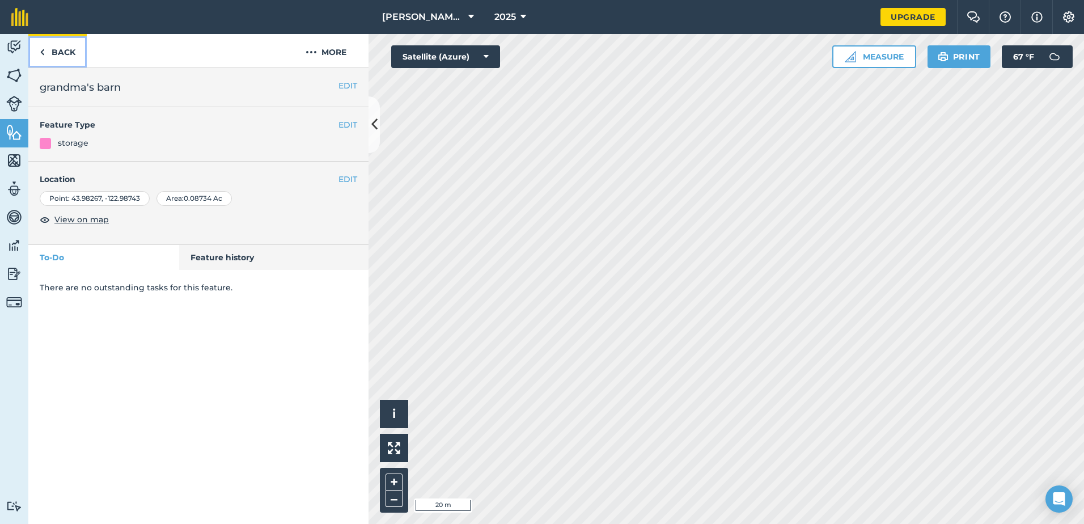
click at [62, 54] on link "Back" at bounding box center [57, 50] width 58 height 33
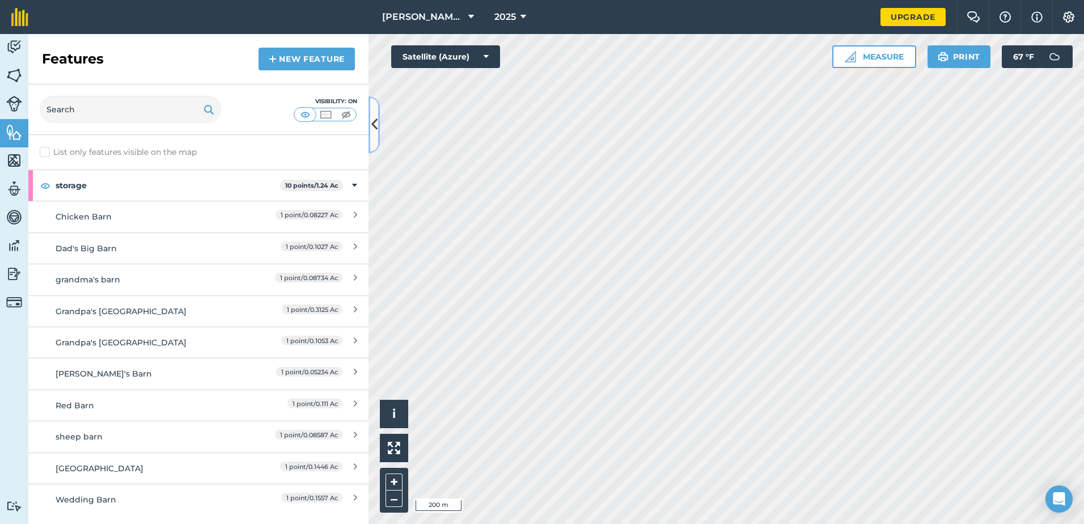
click at [376, 128] on icon at bounding box center [374, 124] width 6 height 20
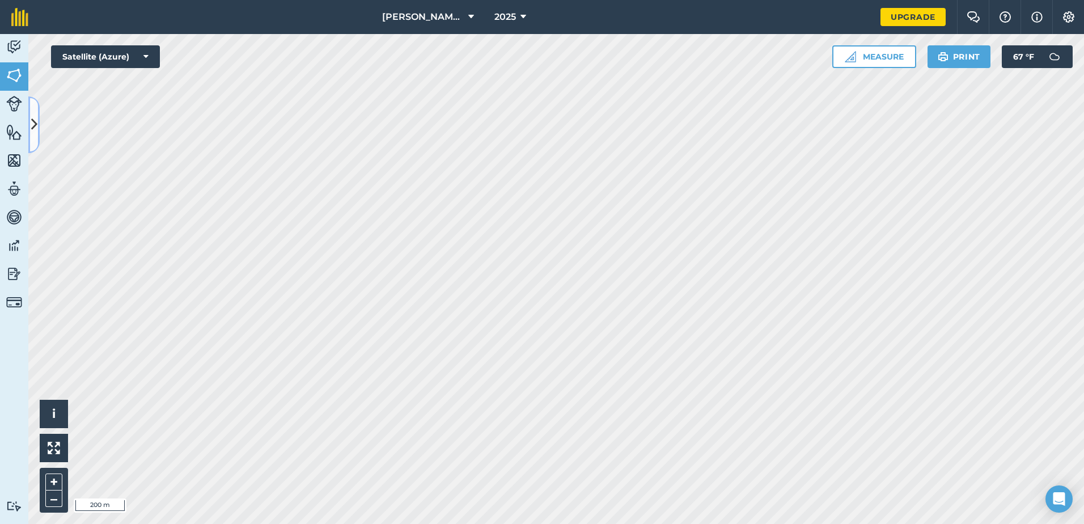
click at [32, 119] on icon at bounding box center [34, 124] width 6 height 20
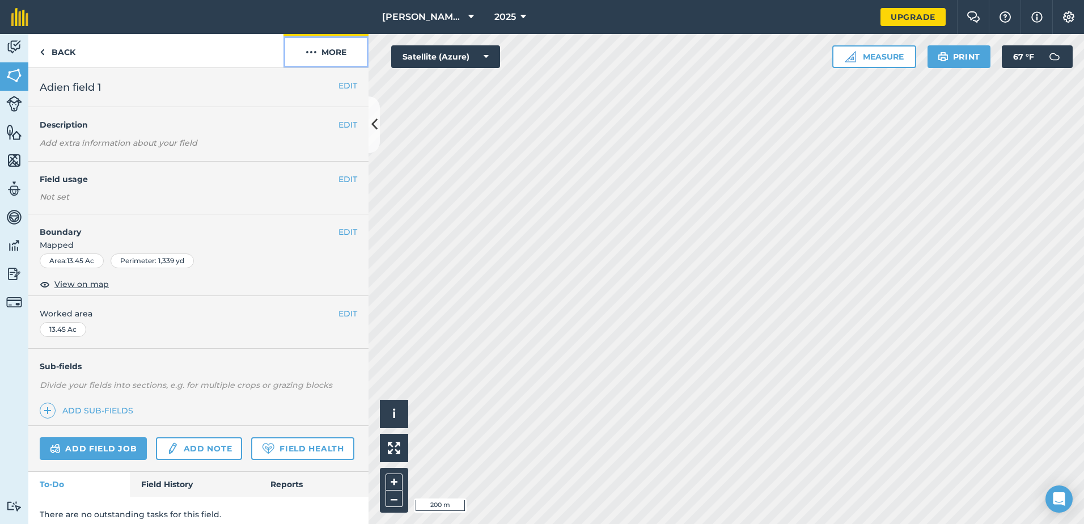
click at [332, 54] on button "More" at bounding box center [325, 50] width 85 height 33
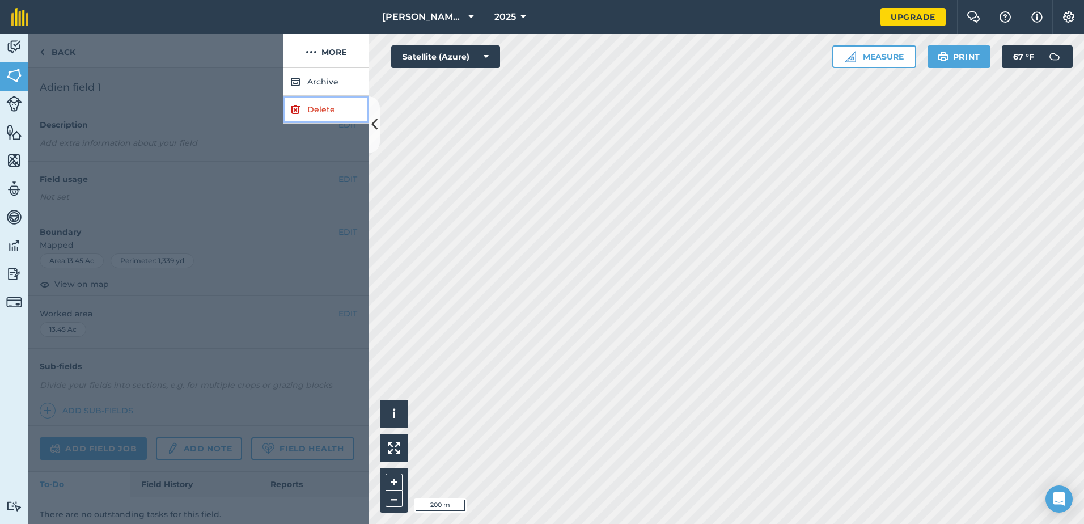
click at [321, 108] on link "Delete" at bounding box center [325, 110] width 85 height 28
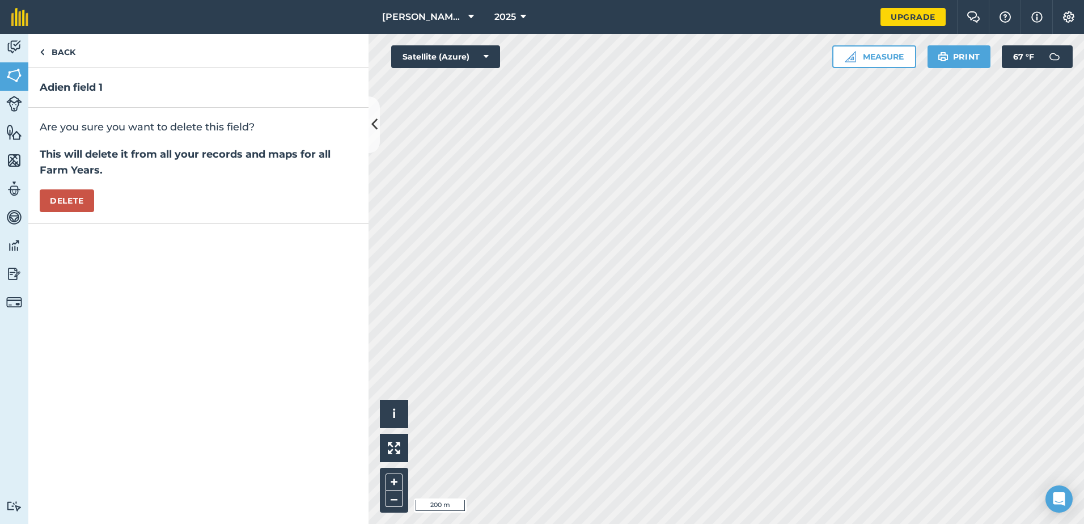
click at [78, 185] on div "Are you sure you want to delete this field? This will delete it from all your r…" at bounding box center [198, 166] width 340 height 116
click at [77, 201] on button "Delete" at bounding box center [67, 200] width 54 height 23
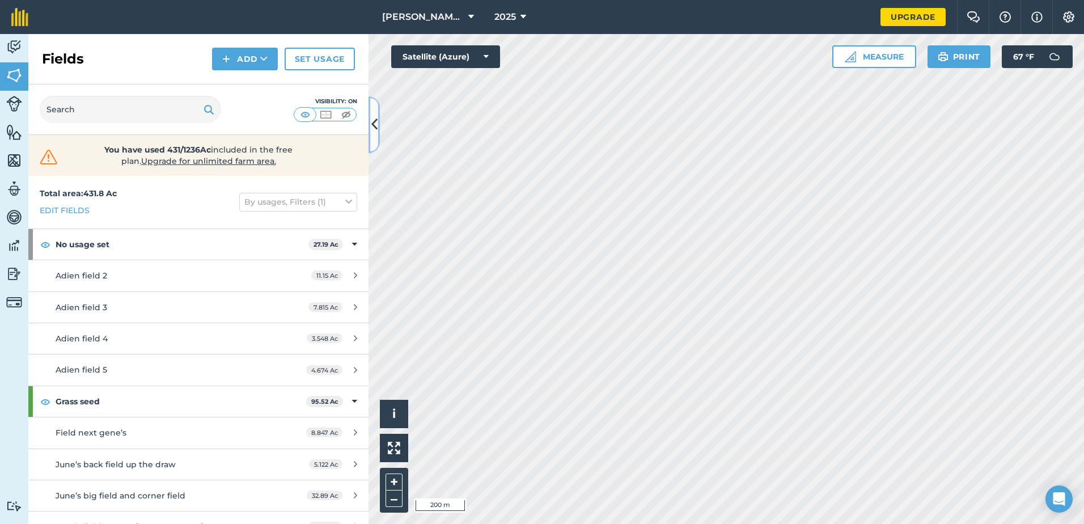
click at [376, 122] on icon at bounding box center [374, 124] width 6 height 20
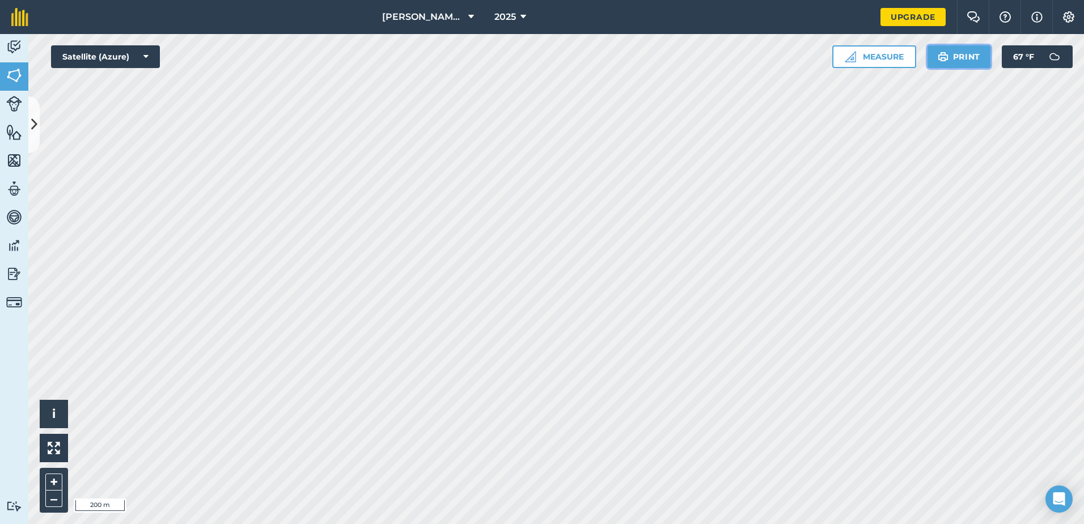
click at [951, 56] on button "Print" at bounding box center [958, 56] width 63 height 23
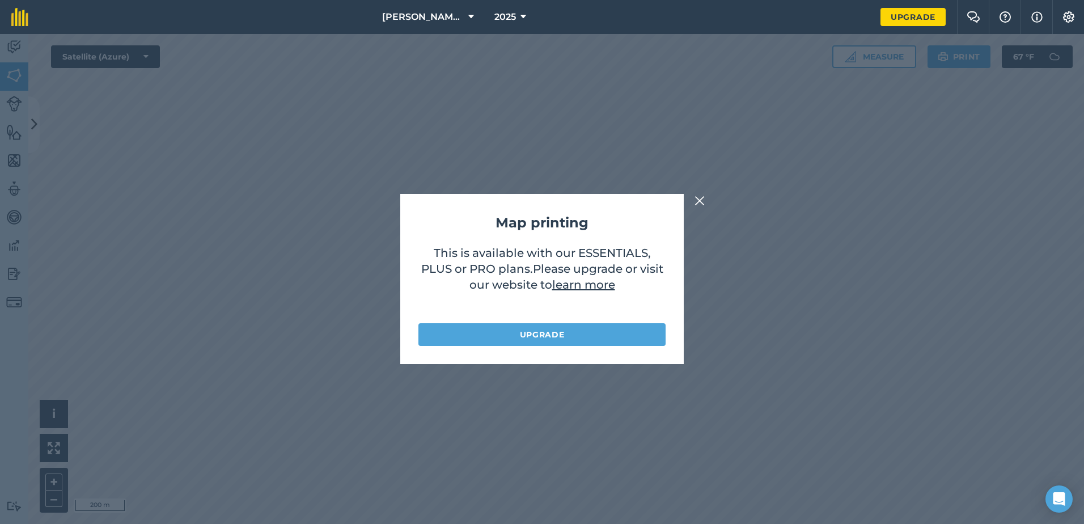
click at [700, 197] on img at bounding box center [699, 201] width 10 height 14
